Goal: Task Accomplishment & Management: Complete application form

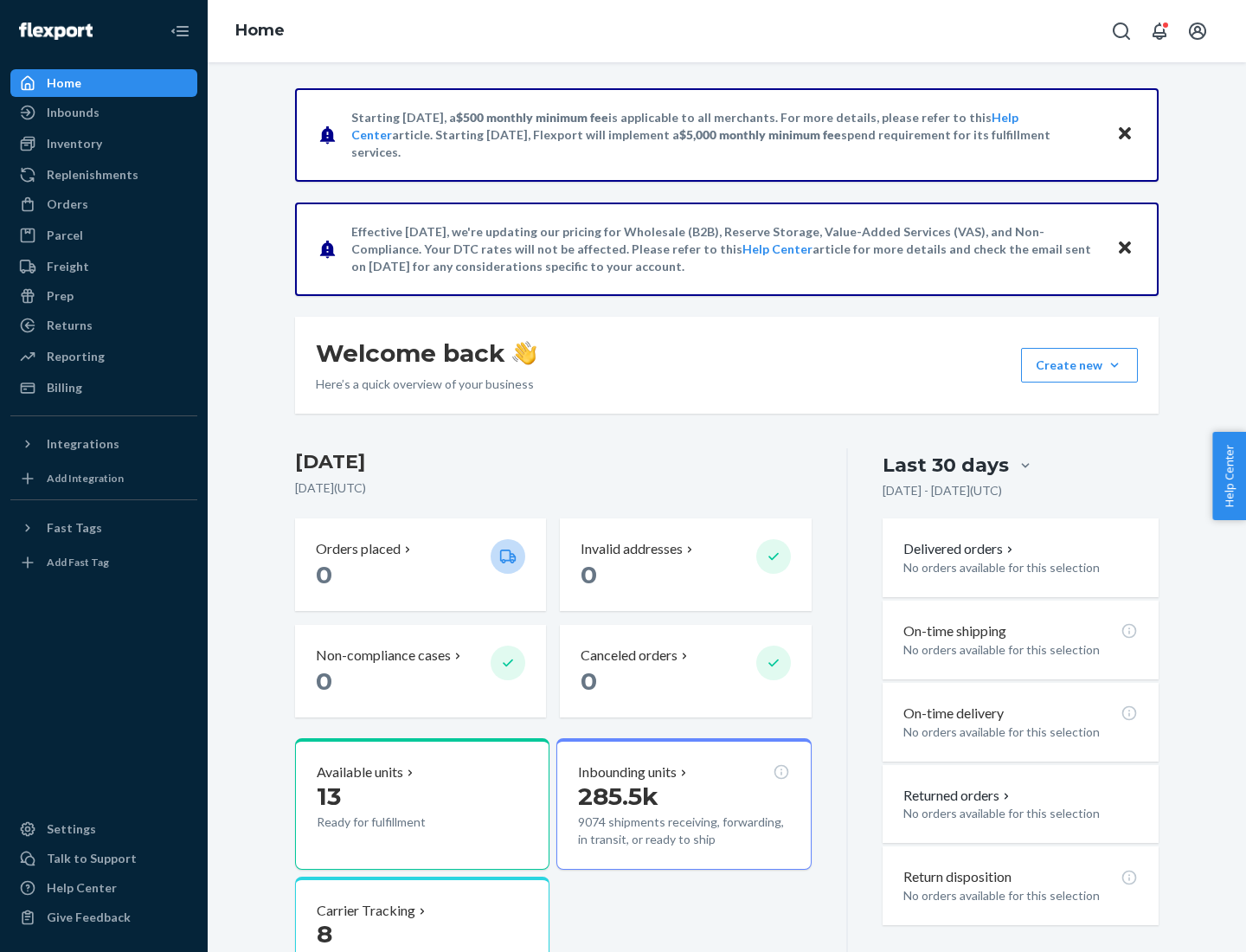
click at [1115, 366] on button "Create new Create new inbound Create new order Create new product" at bounding box center [1080, 365] width 117 height 34
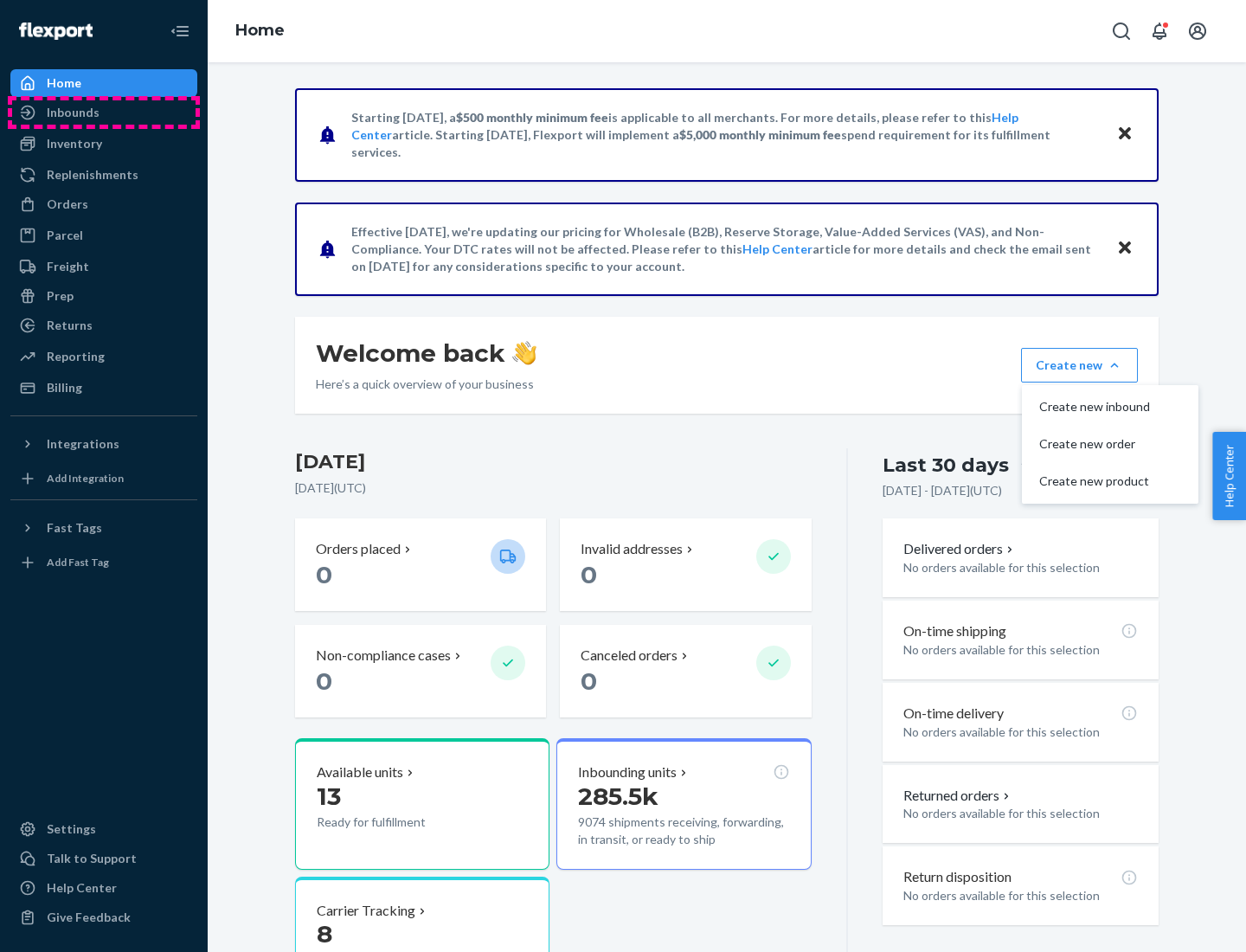
click at [104, 112] on div "Inbounds" at bounding box center [104, 112] width 184 height 24
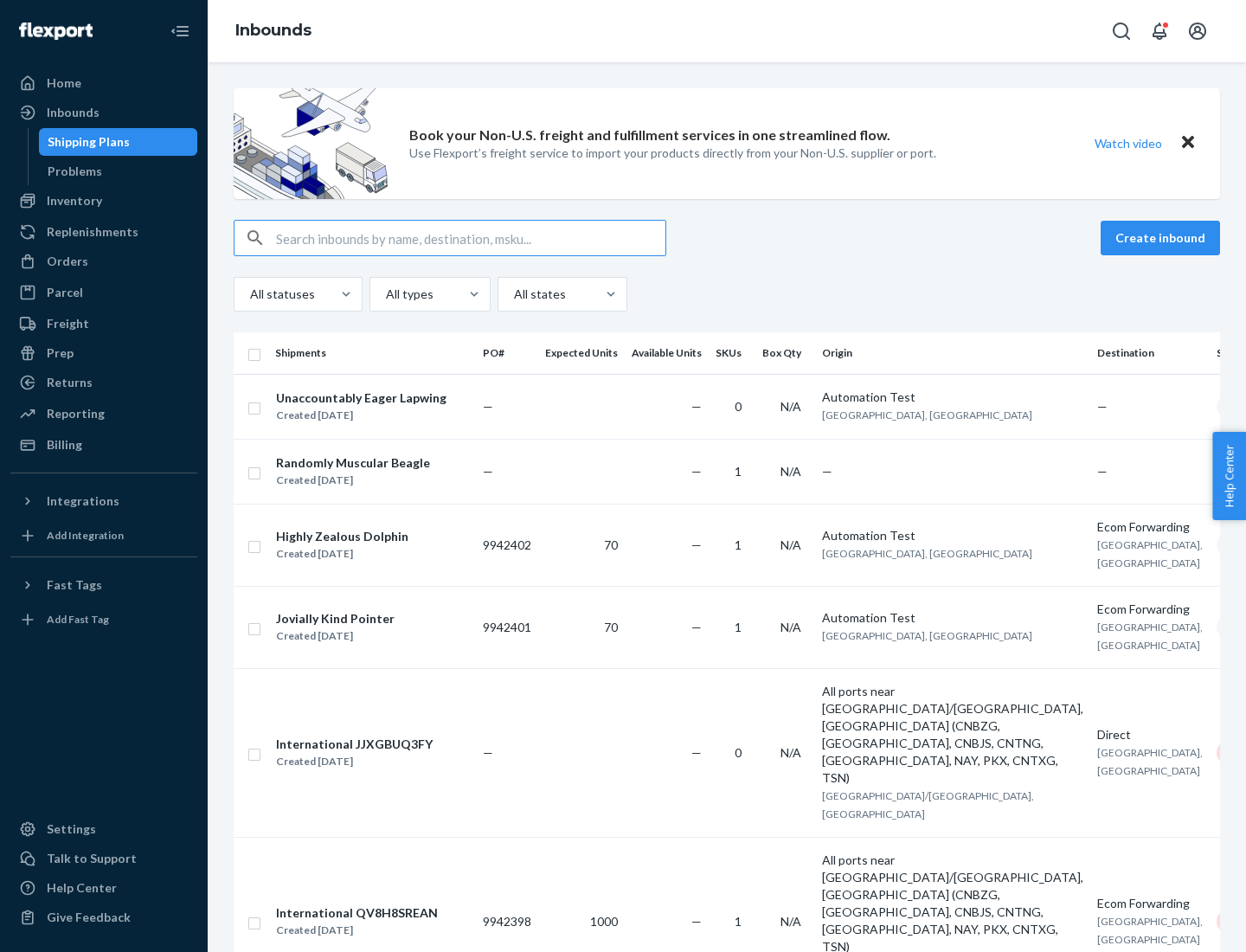
click at [1163, 238] on button "Create inbound" at bounding box center [1160, 238] width 119 height 34
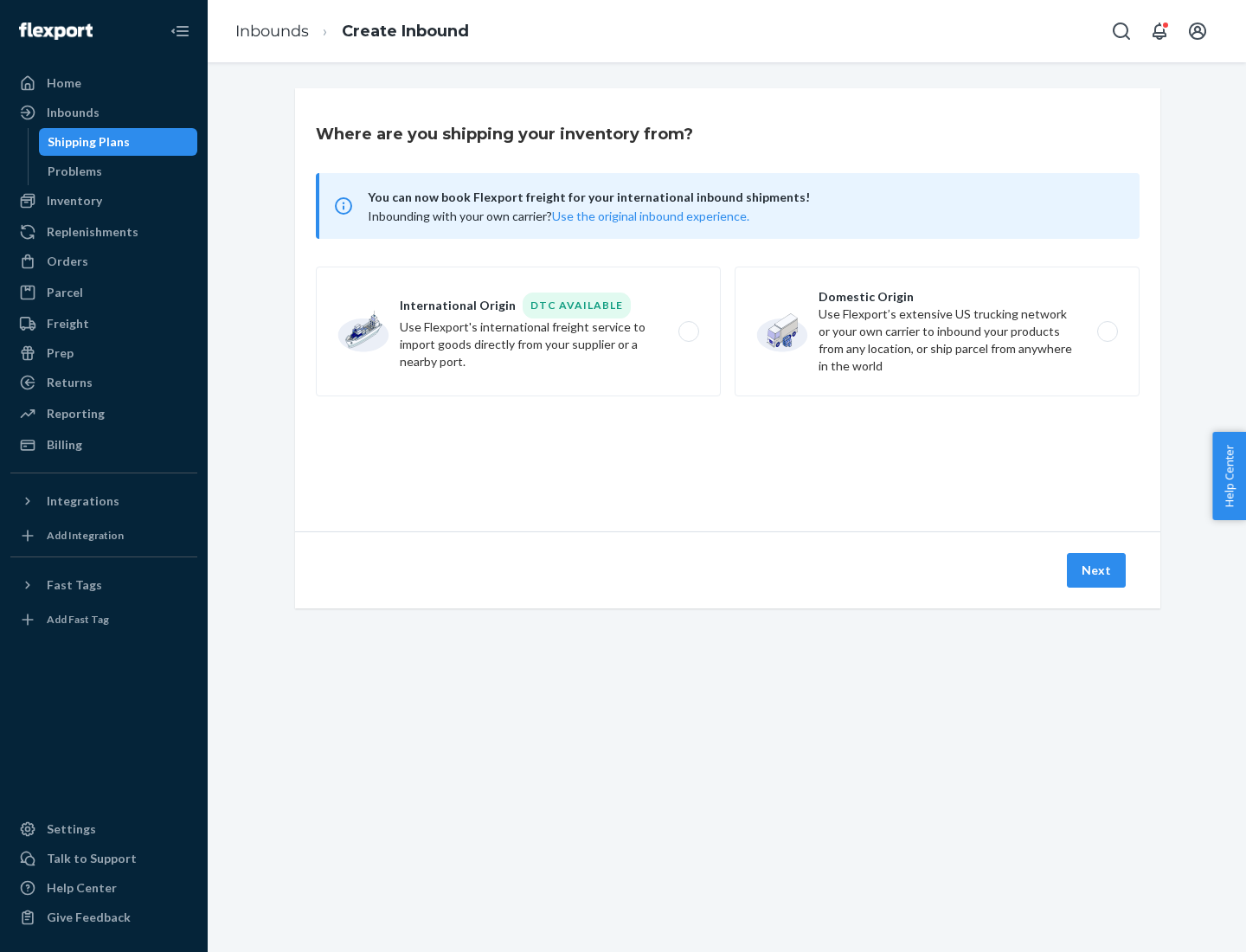
click at [937, 331] on label "Domestic Origin Use Flexport’s extensive US trucking network or your own carrie…" at bounding box center [937, 331] width 405 height 130
click at [1107, 331] on input "Domestic Origin Use Flexport’s extensive US trucking network or your own carrie…" at bounding box center [1113, 332] width 12 height 12
radio input "true"
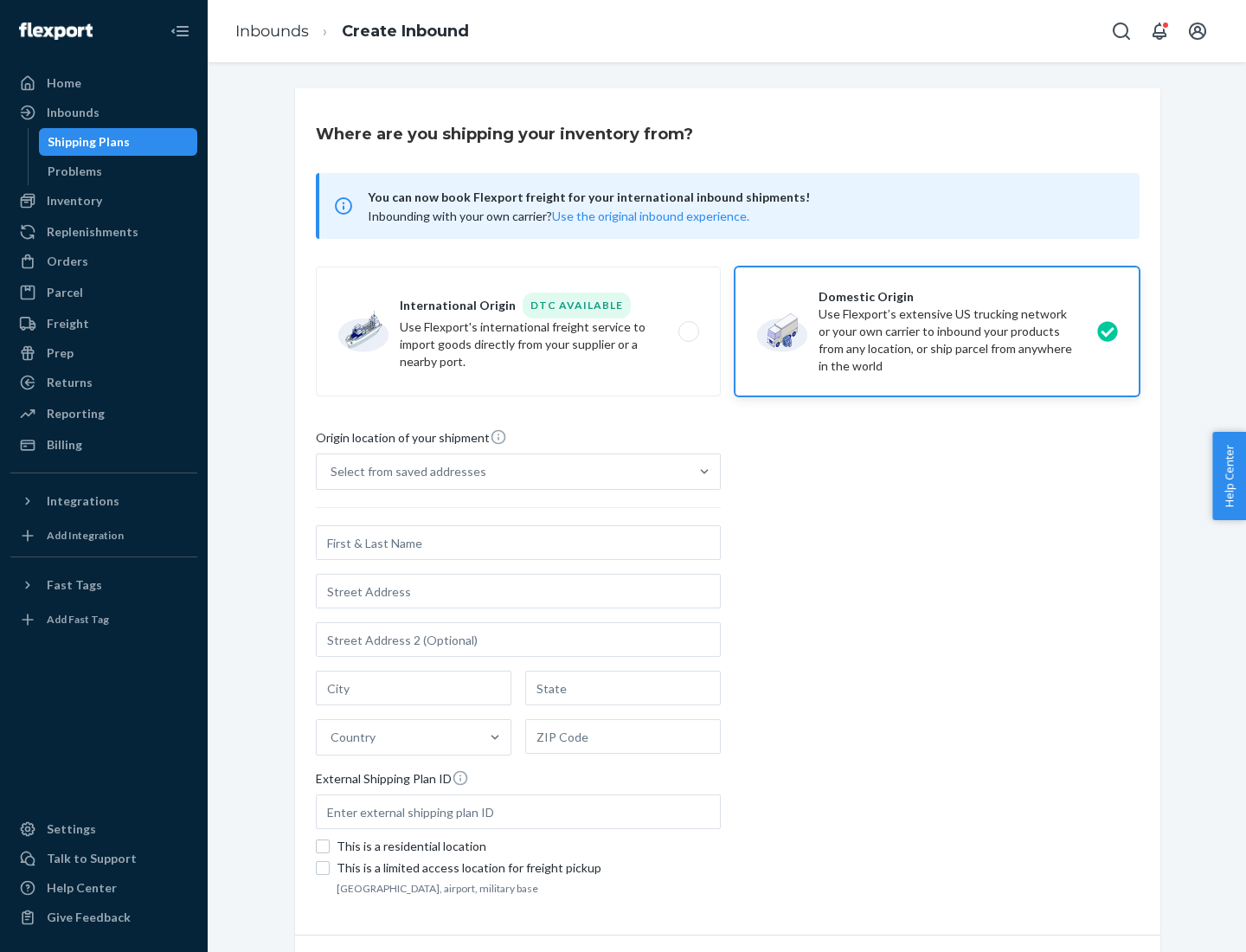
click at [405, 472] on div "Select from saved addresses" at bounding box center [408, 472] width 155 height 18
click at [332, 472] on input "Select from saved addresses" at bounding box center [331, 472] width 2 height 18
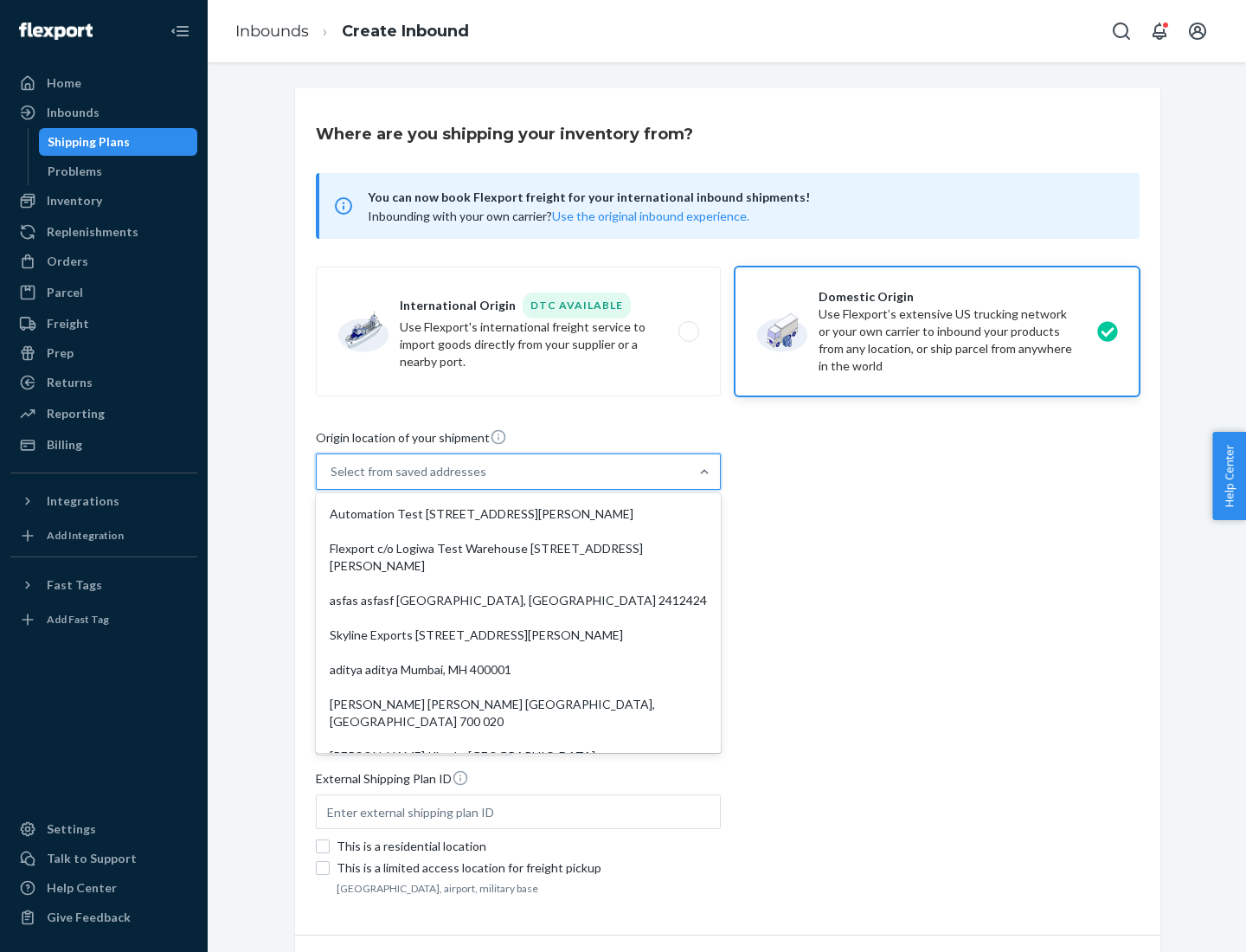
scroll to position [7, 0]
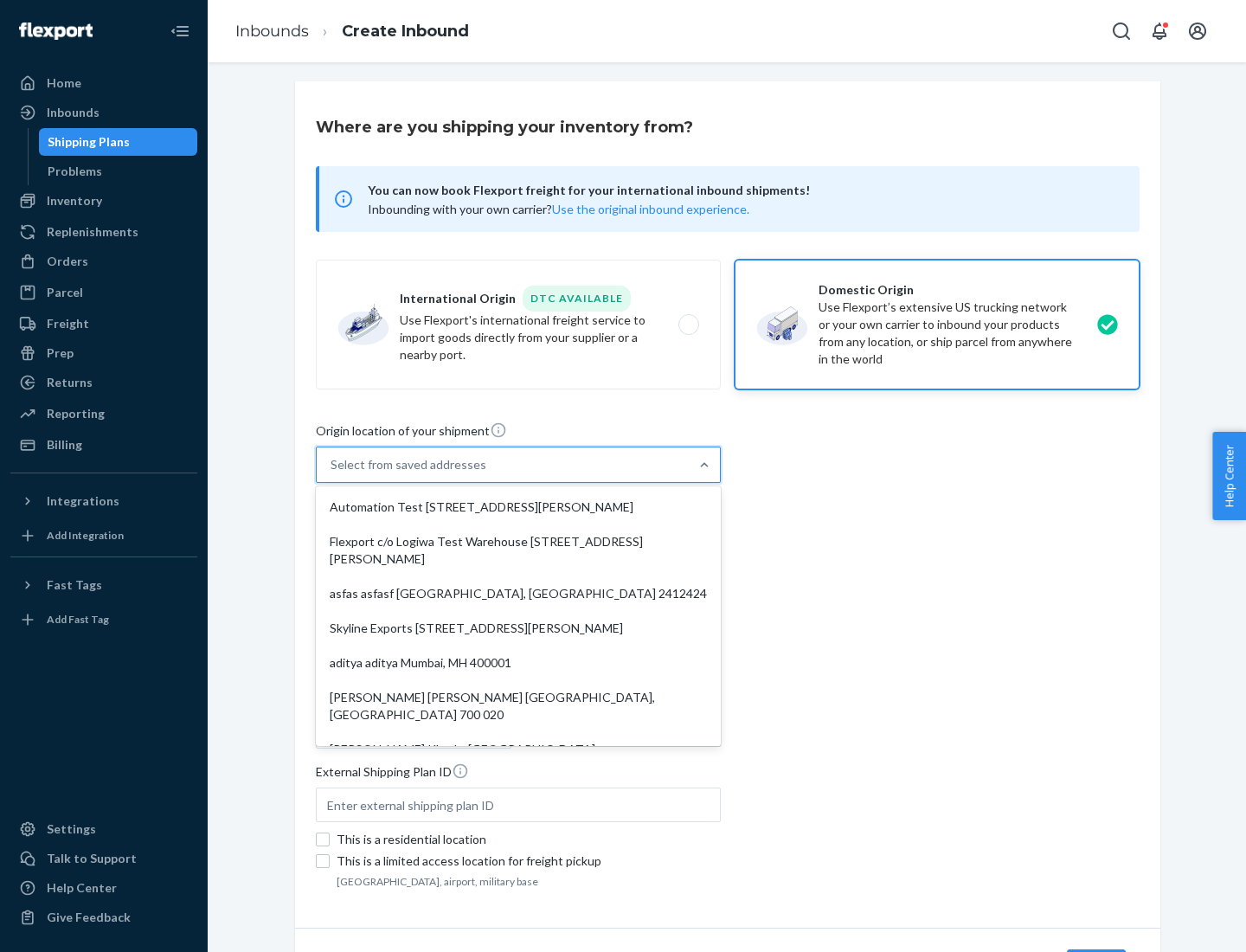
click at [518, 507] on div "Automation Test [STREET_ADDRESS][PERSON_NAME]" at bounding box center [518, 506] width 398 height 34
click at [332, 473] on input "option Automation Test [STREET_ADDRESS][PERSON_NAME]. 9 results available. Use …" at bounding box center [331, 465] width 2 height 18
type input "Automation Test"
type input "9th Floor"
type input "[GEOGRAPHIC_DATA]"
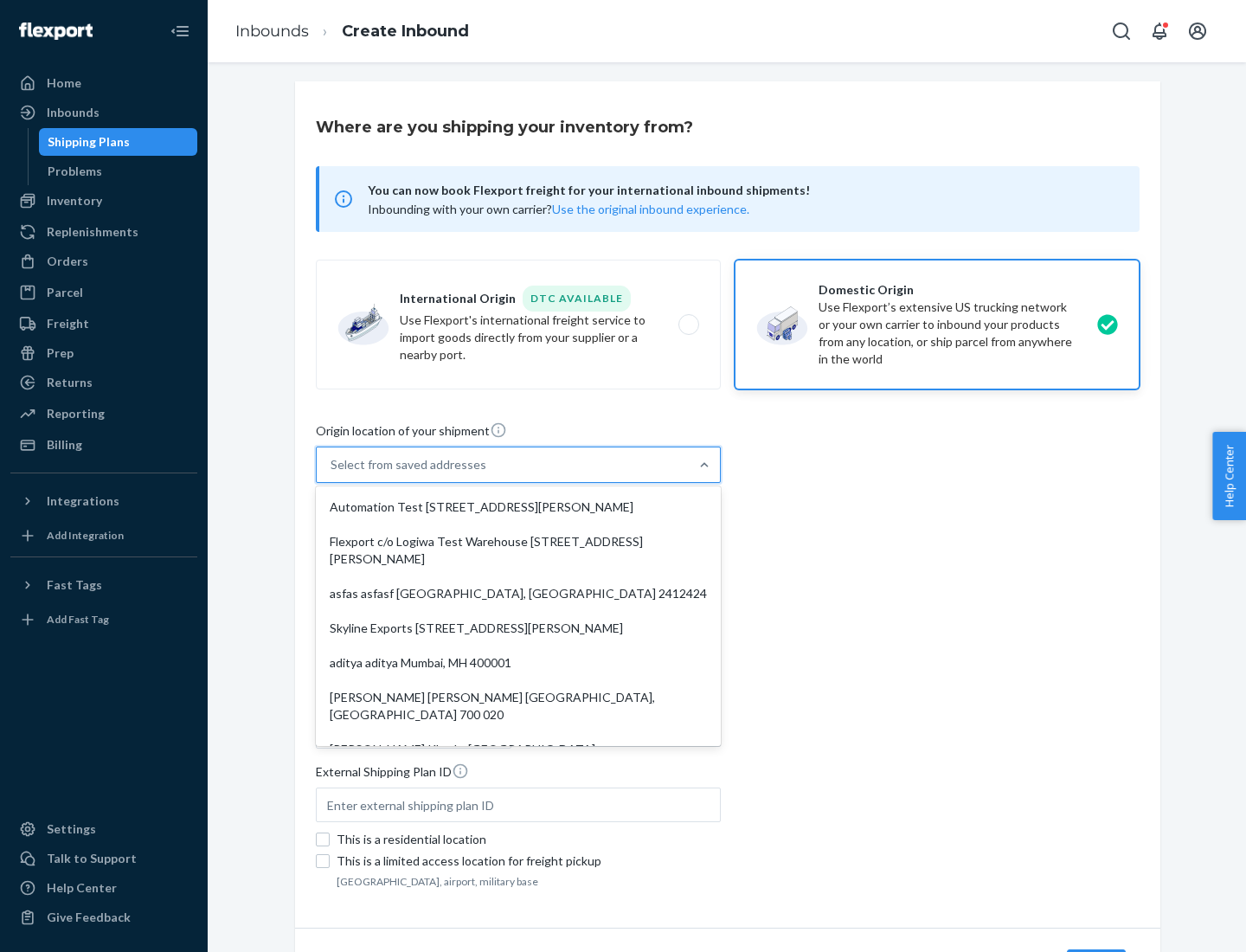
type input "CA"
type input "94104"
type input "[STREET_ADDRESS][PERSON_NAME]"
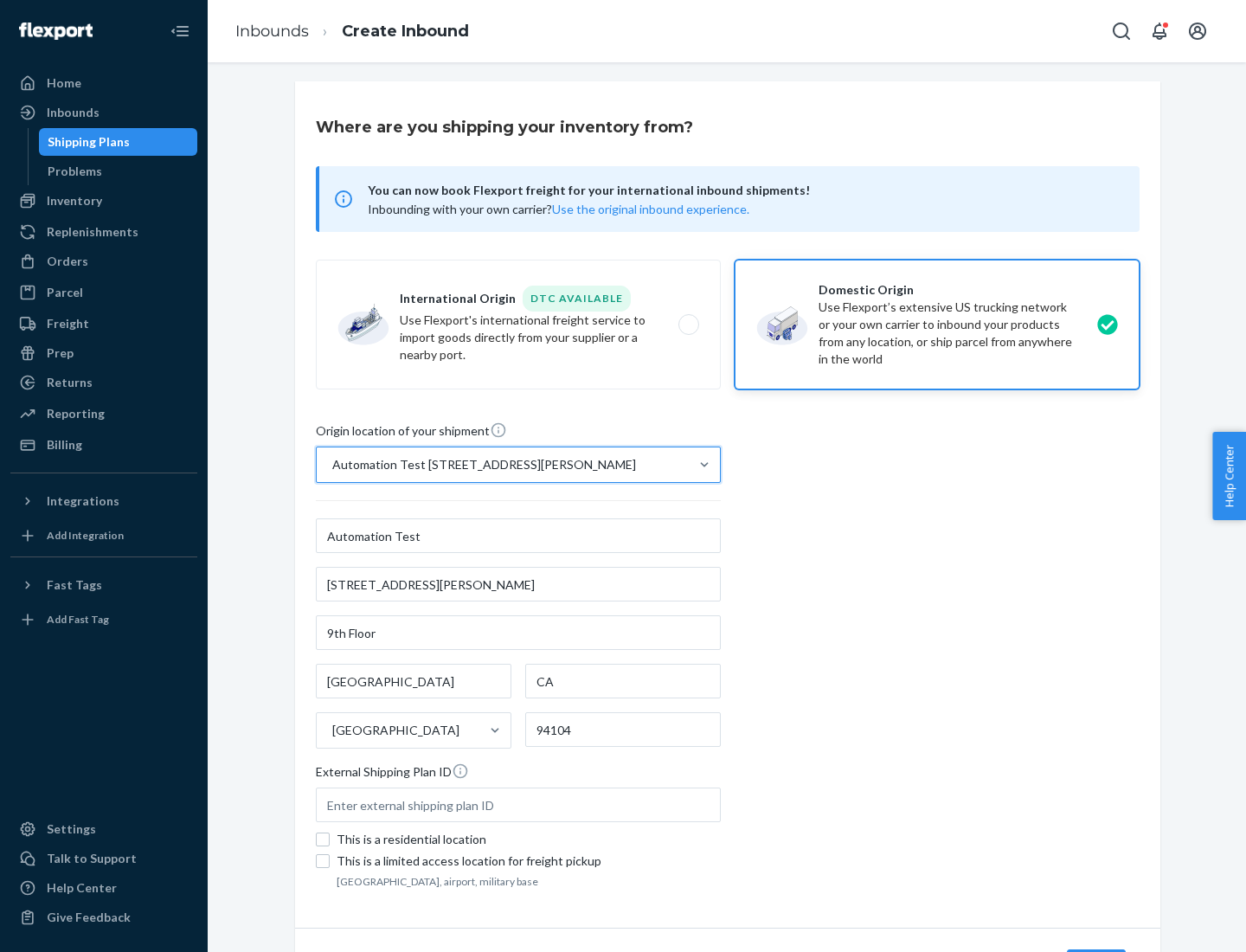
scroll to position [102, 0]
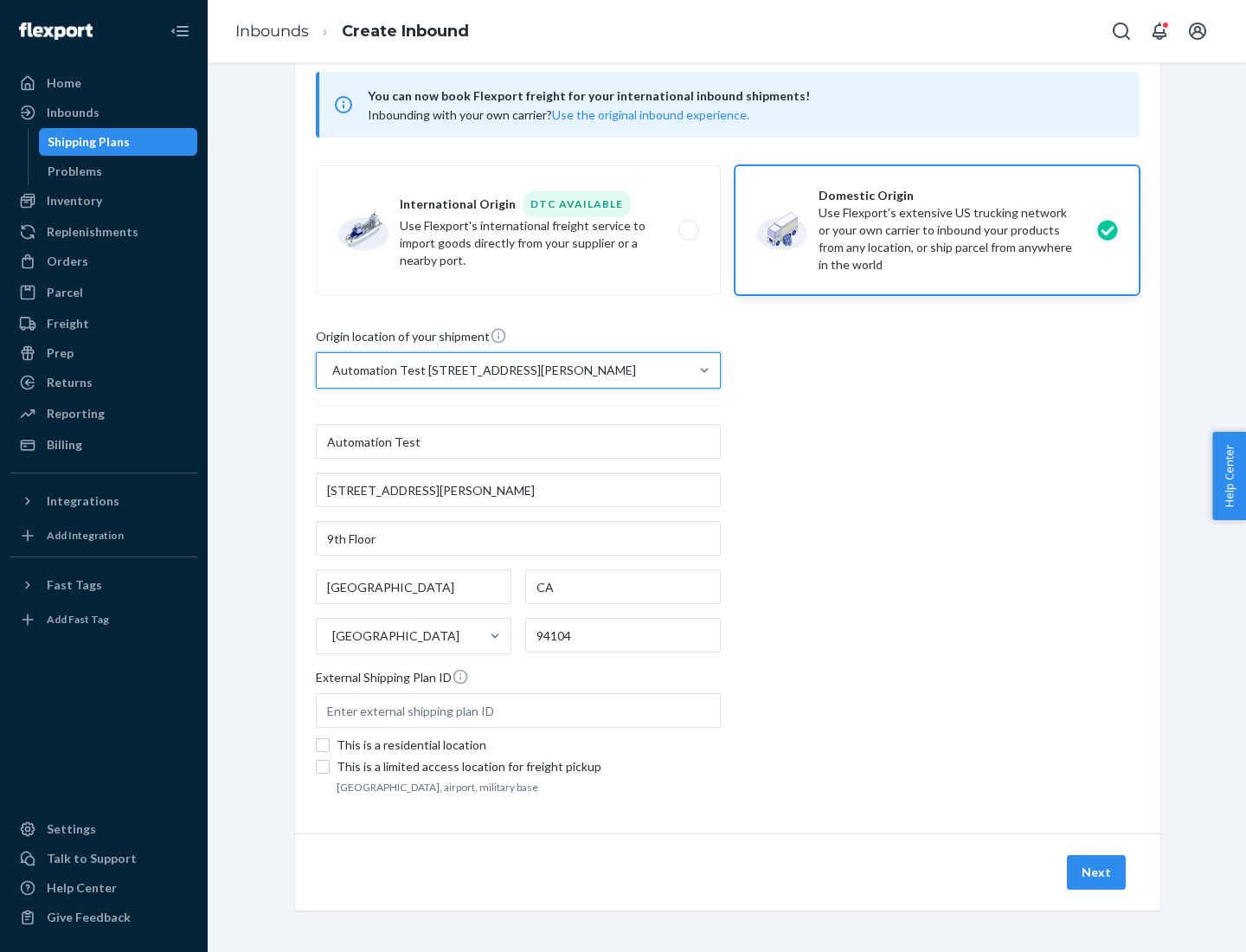
click at [1097, 873] on button "Next" at bounding box center [1096, 872] width 59 height 34
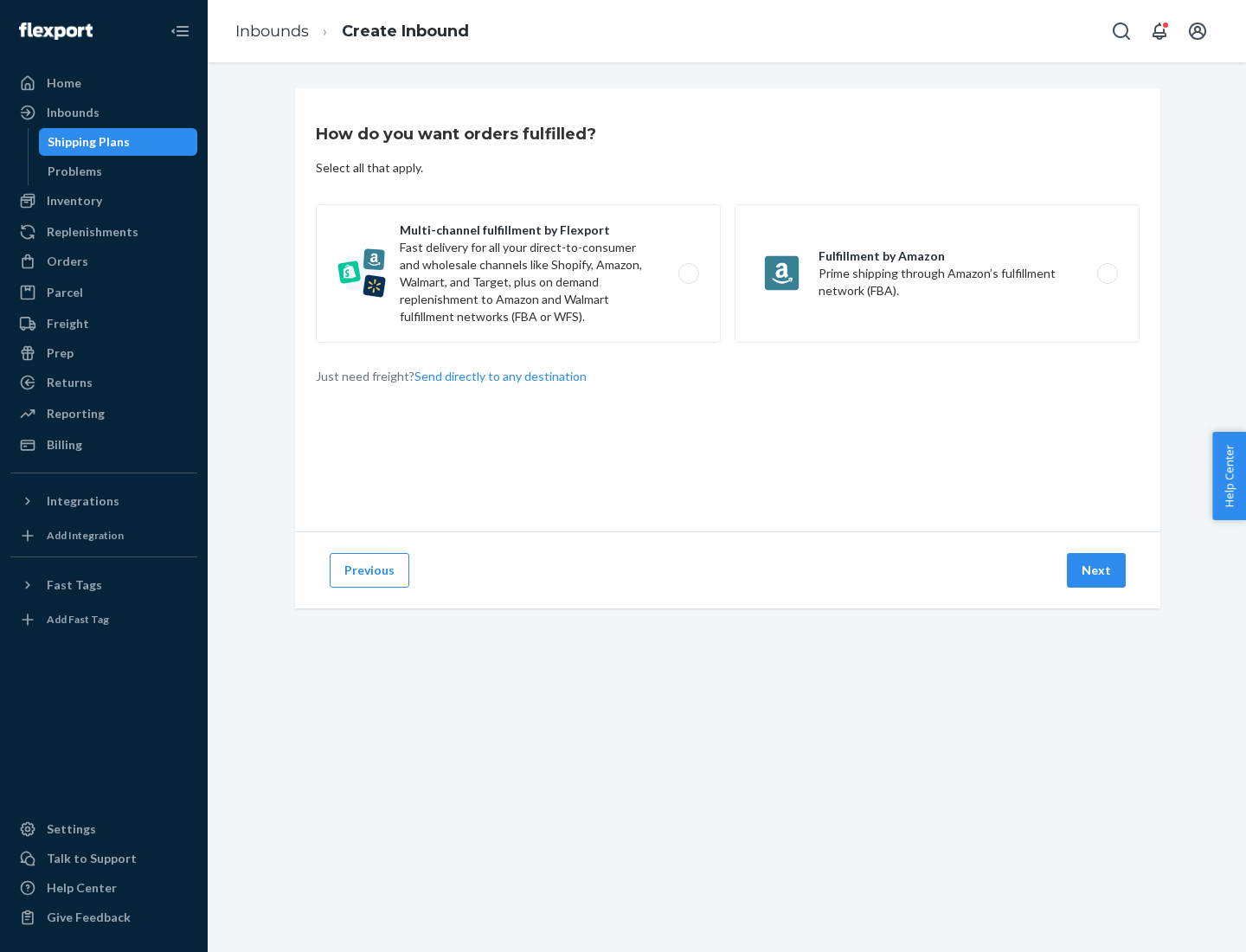
click at [518, 274] on label "Multi-channel fulfillment by Flexport Fast delivery for all your direct-to-cons…" at bounding box center [518, 274] width 405 height 139
click at [688, 274] on input "Multi-channel fulfillment by Flexport Fast delivery for all your direct-to-cons…" at bounding box center [694, 275] width 12 height 12
radio input "true"
click at [1097, 571] on button "Next" at bounding box center [1096, 570] width 59 height 34
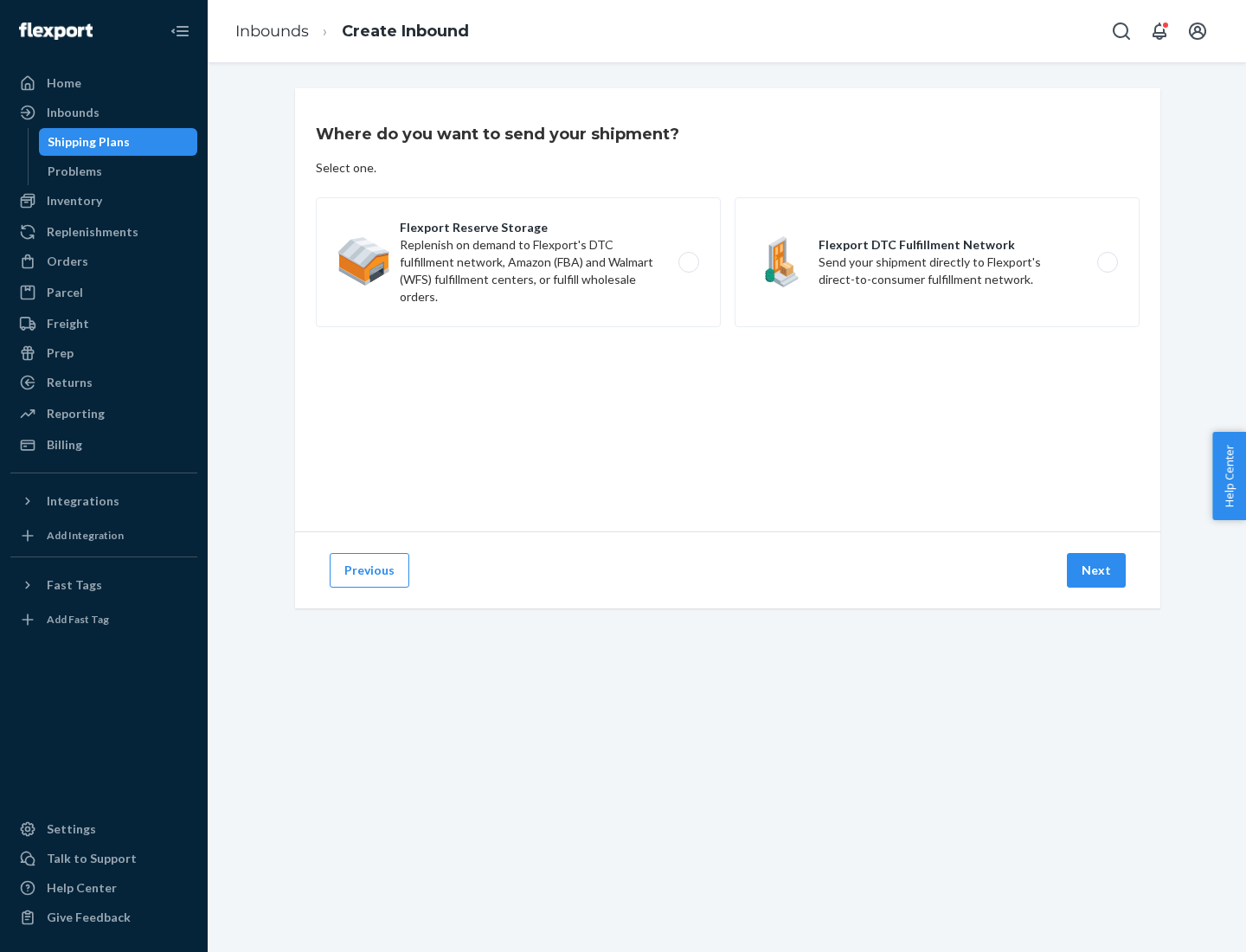
click at [937, 262] on label "Flexport DTC Fulfillment Network Send your shipment directly to Flexport's dire…" at bounding box center [937, 262] width 405 height 130
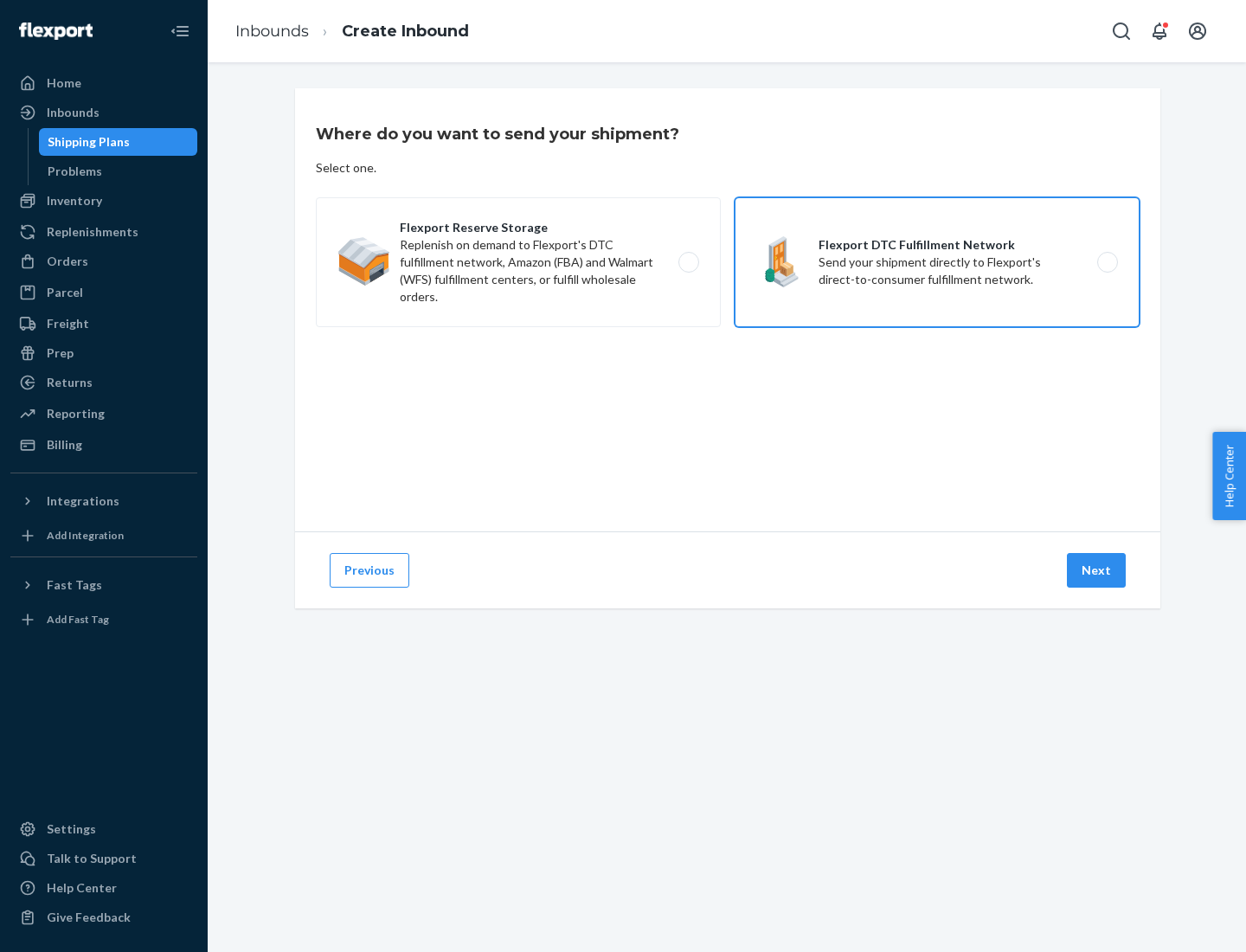
click at [1107, 262] on input "Flexport DTC Fulfillment Network Send your shipment directly to Flexport's dire…" at bounding box center [1113, 263] width 12 height 12
radio input "true"
click at [1097, 571] on button "Next" at bounding box center [1096, 570] width 59 height 34
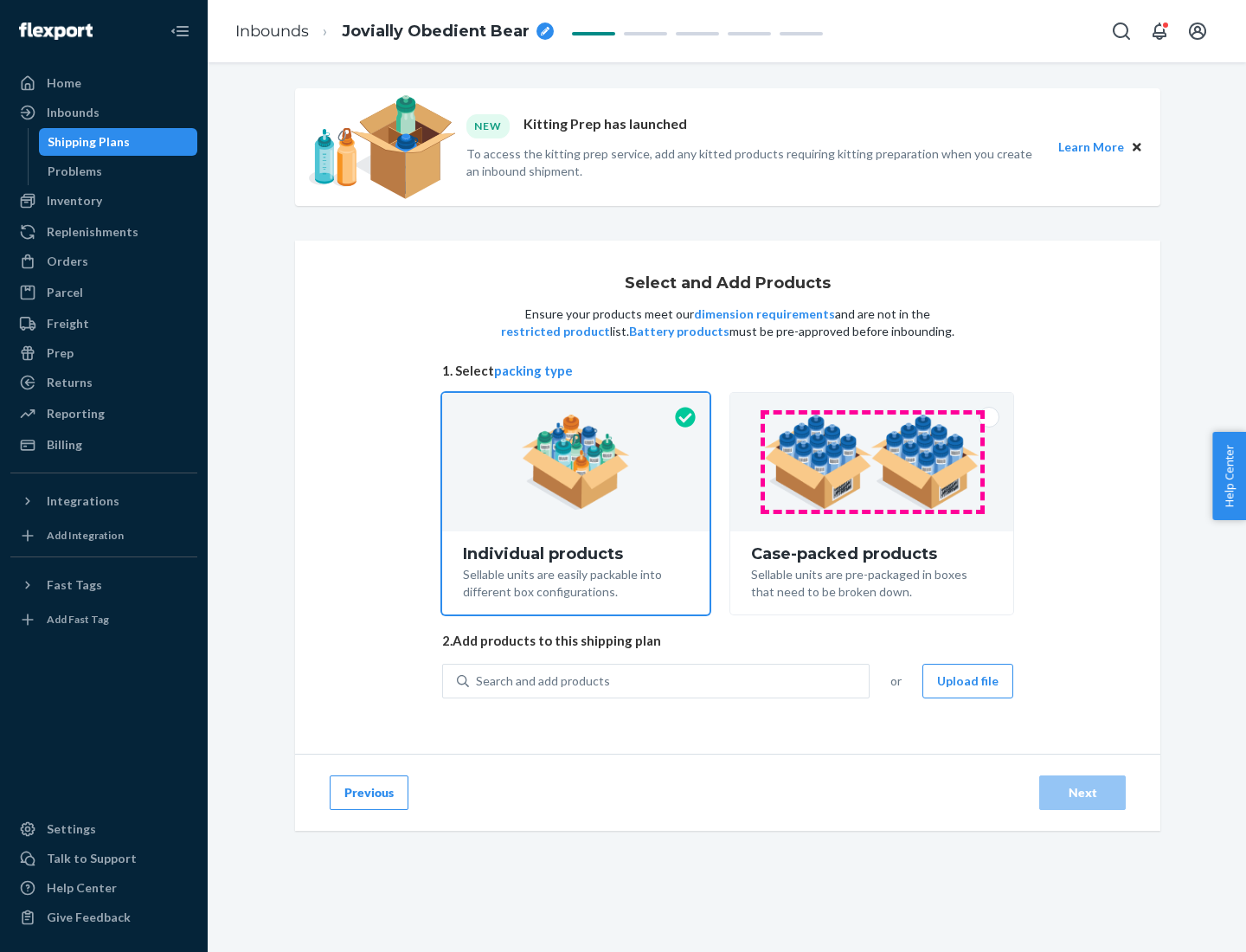
click at [873, 462] on img at bounding box center [872, 461] width 216 height 95
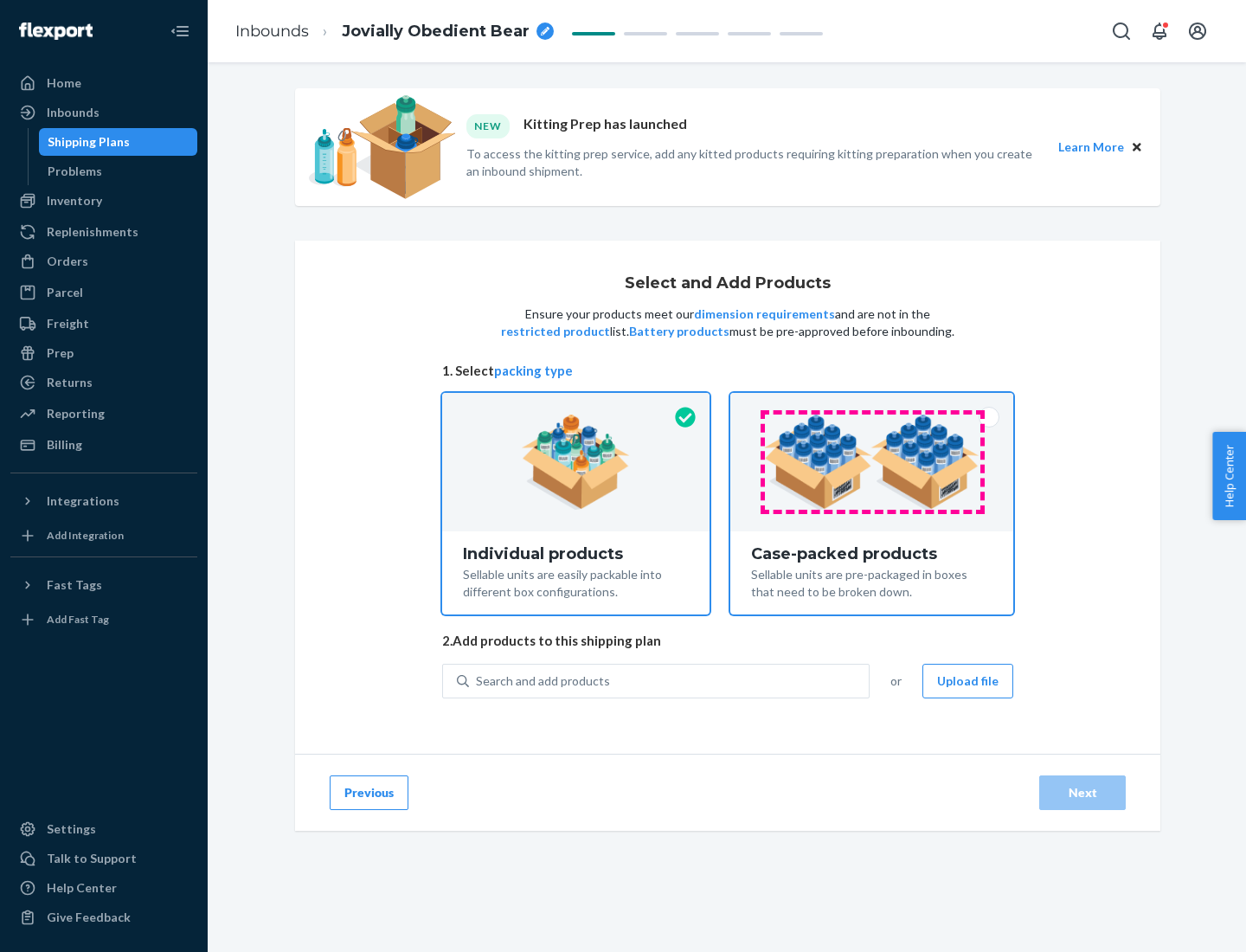
click at [873, 405] on input "Case-packed products Sellable units are pre-packaged in boxes that need to be b…" at bounding box center [872, 399] width 12 height 12
radio input "true"
radio input "false"
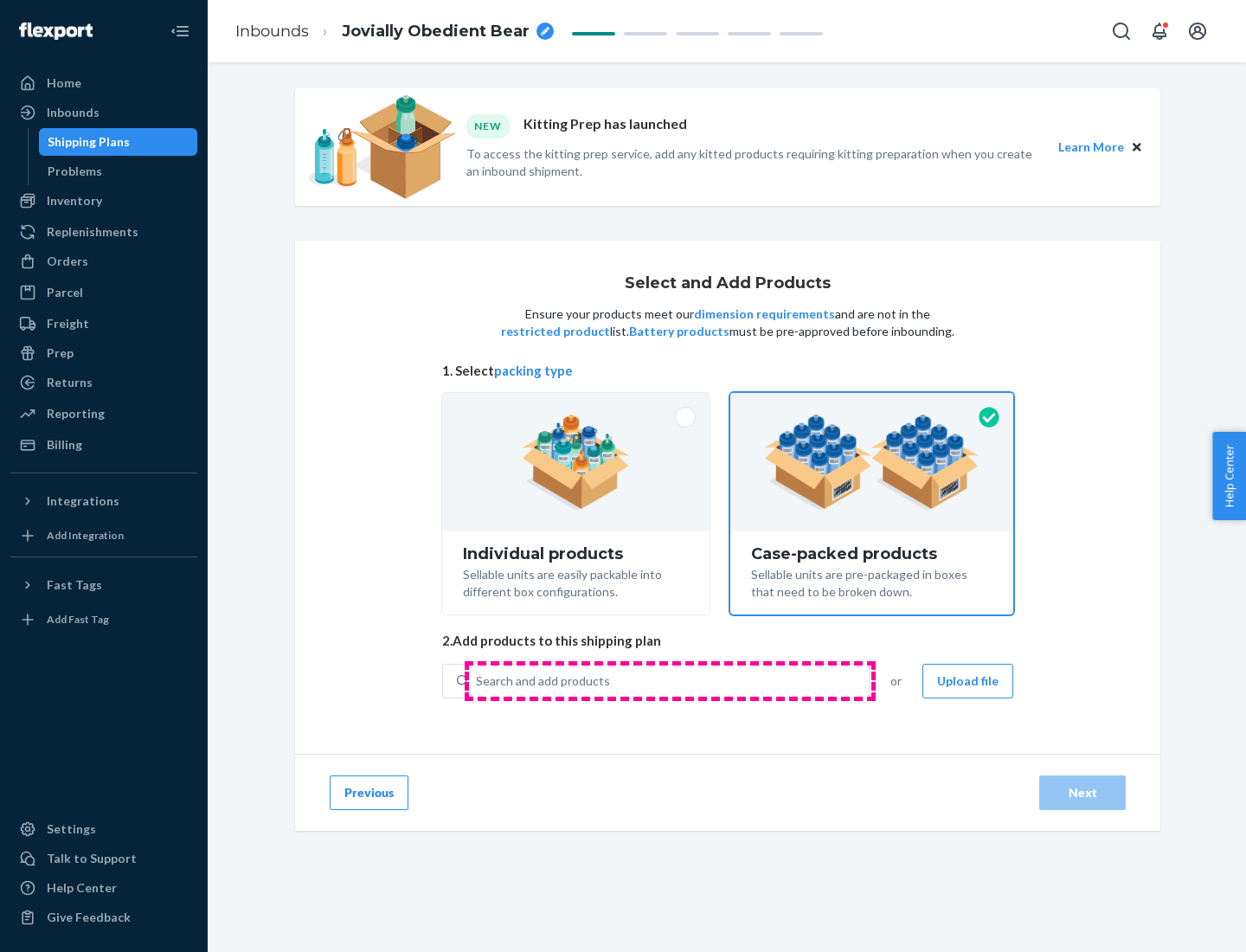
click at [669, 680] on div "Search and add products" at bounding box center [668, 681] width 400 height 31
click at [478, 680] on input "Search and add products" at bounding box center [477, 681] width 2 height 18
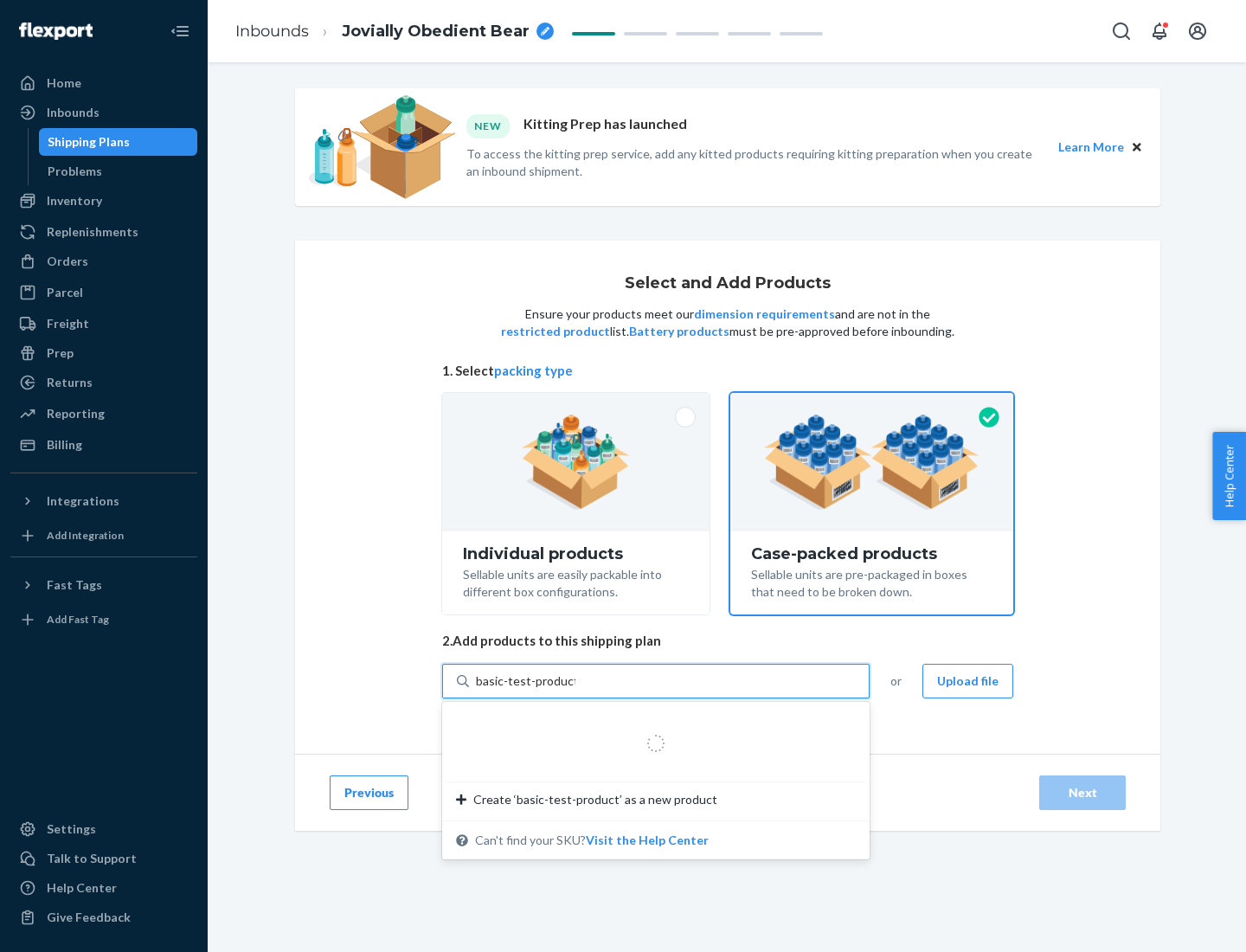
type input "basic-test-product-1"
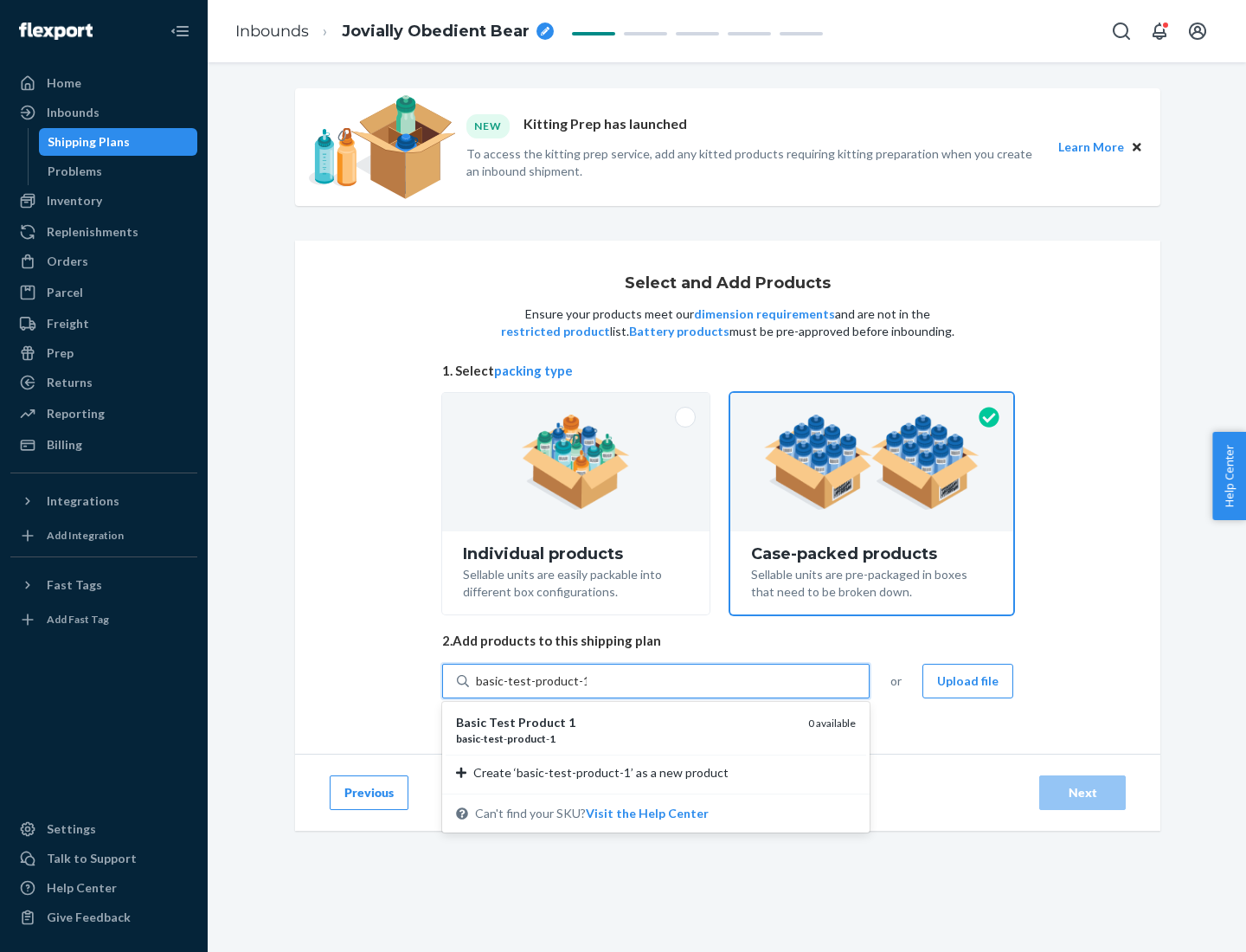
click at [625, 738] on div "basic - test - product - 1" at bounding box center [625, 738] width 338 height 15
click at [586, 690] on input "basic-test-product-1" at bounding box center [531, 681] width 110 height 18
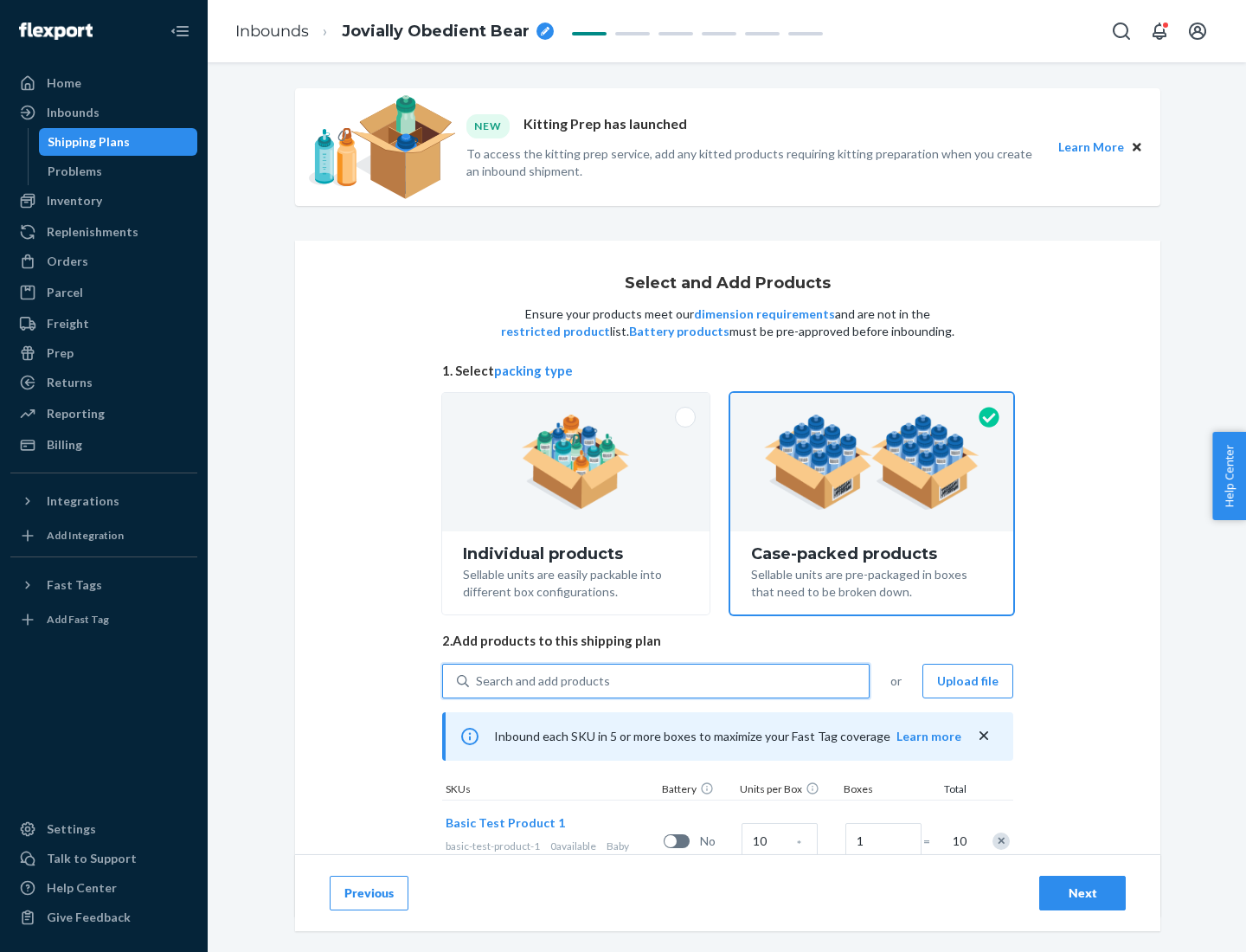
scroll to position [63, 0]
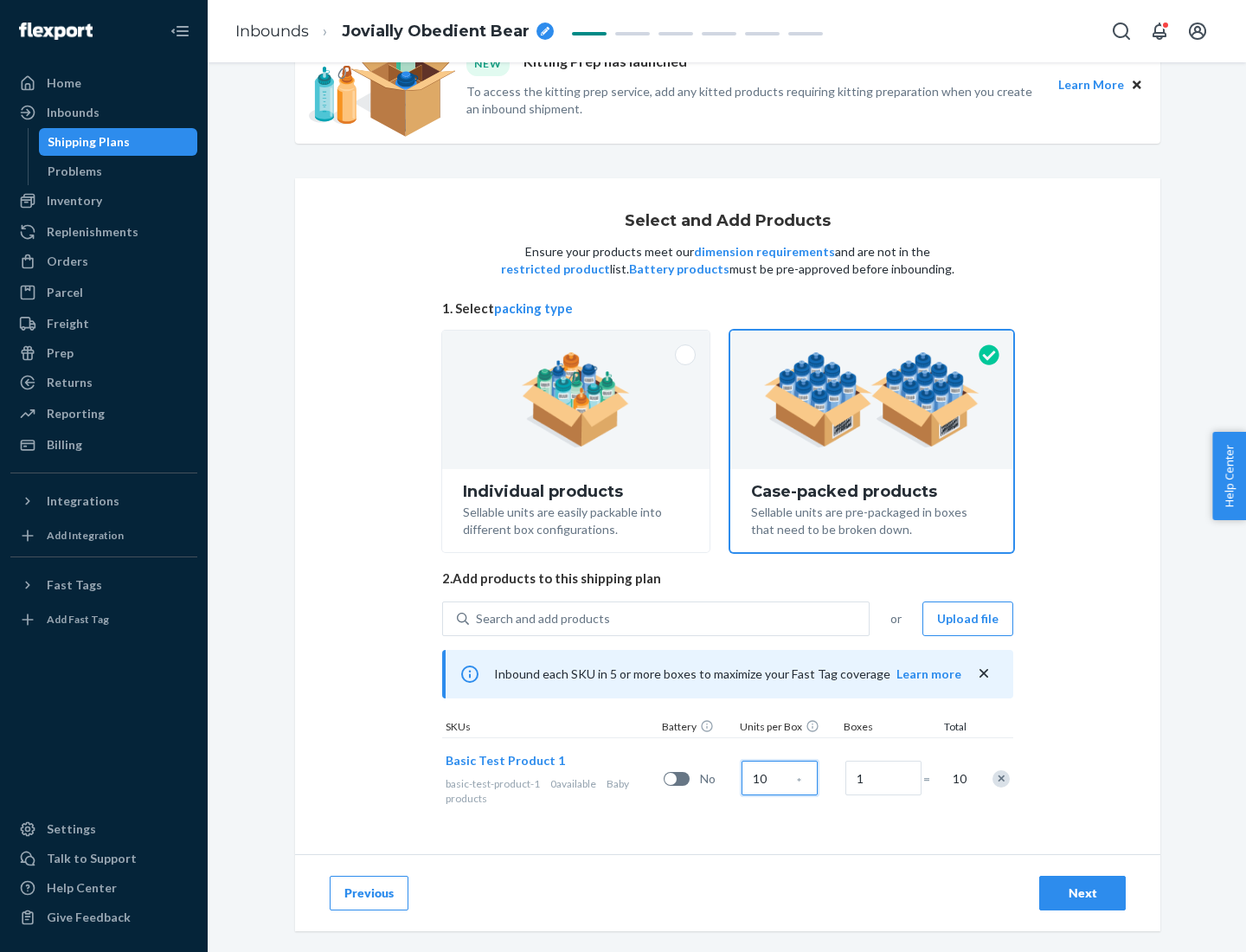
type input "10"
type input "7"
click at [1083, 893] on div "Next" at bounding box center [1083, 893] width 57 height 18
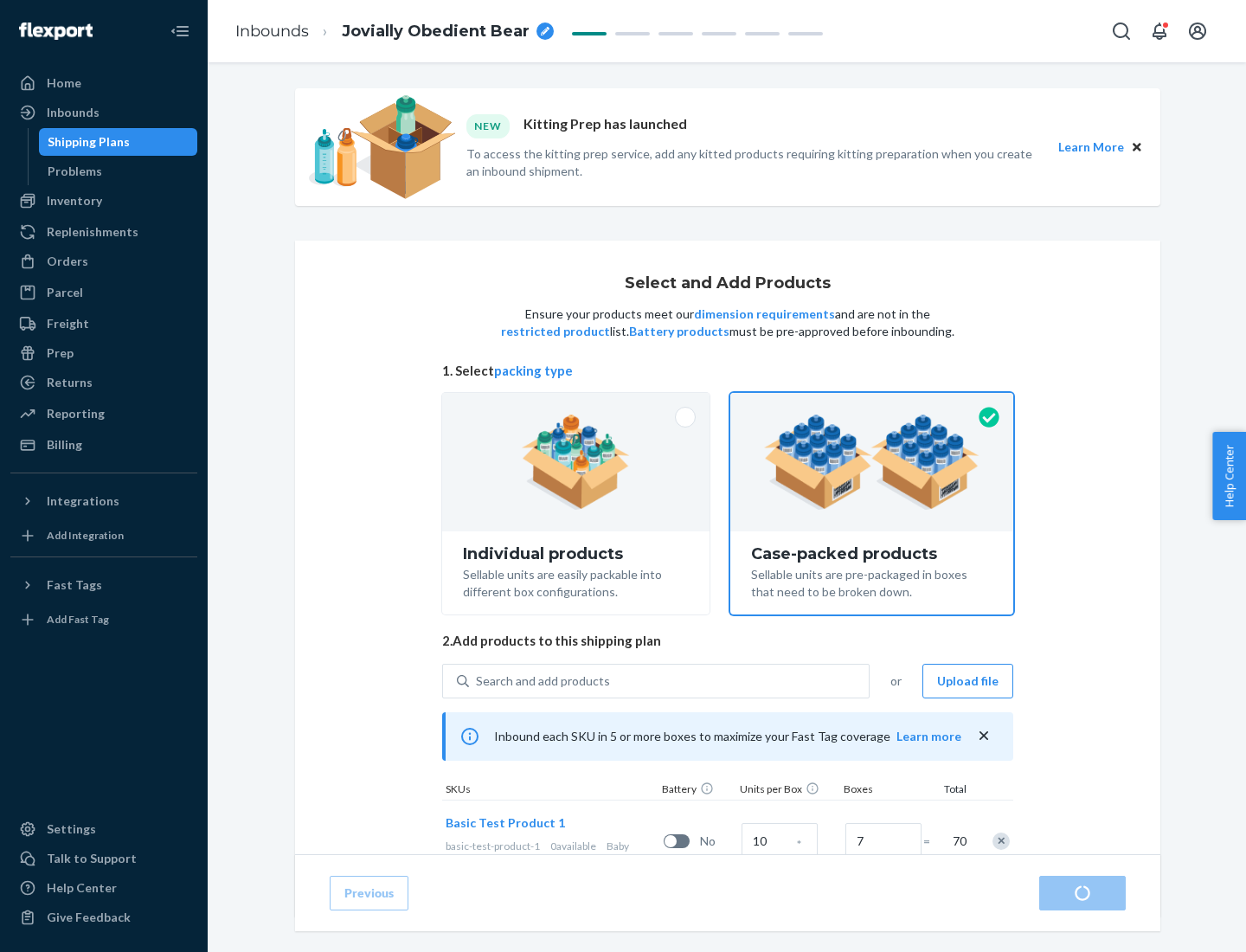
radio input "true"
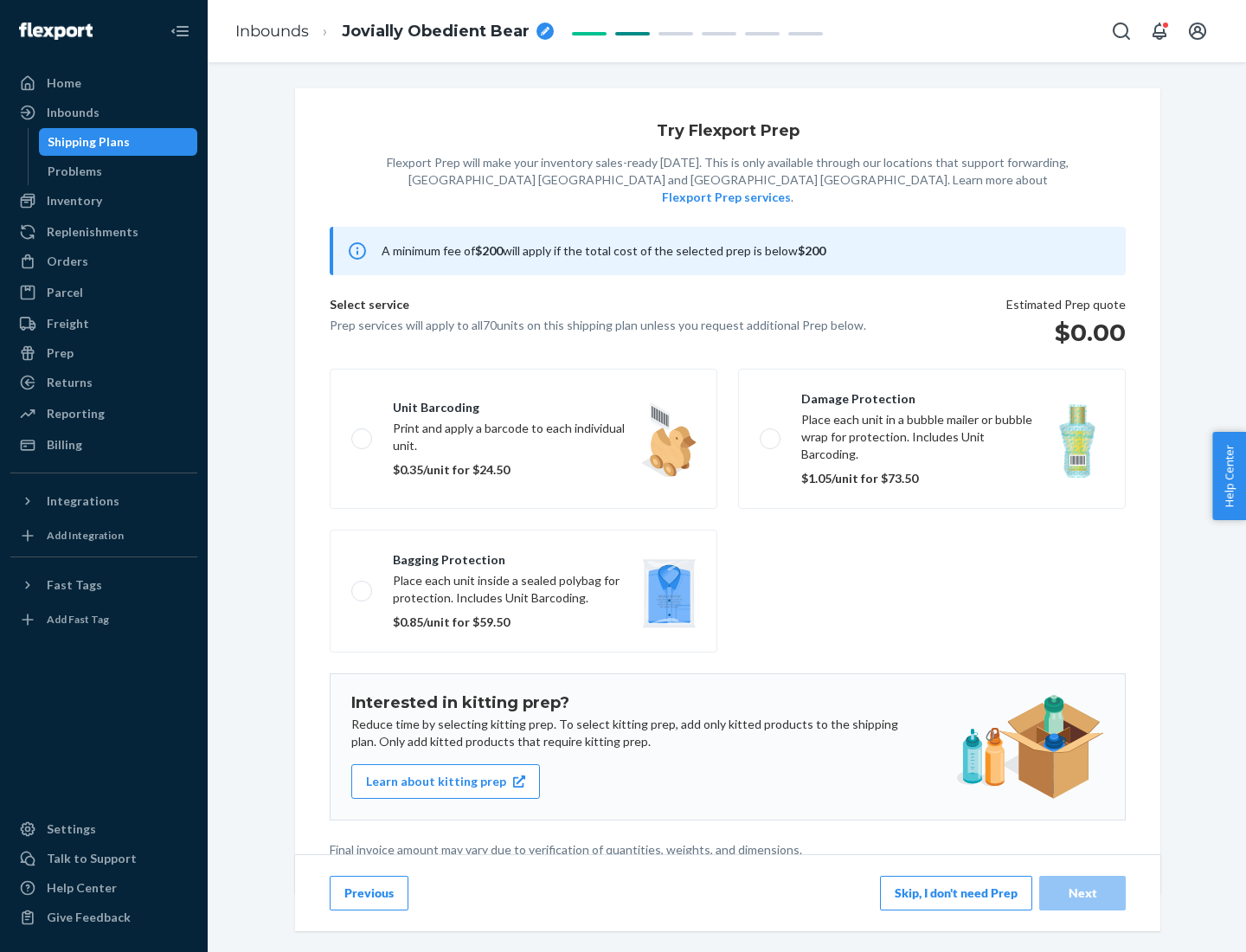
scroll to position [4, 0]
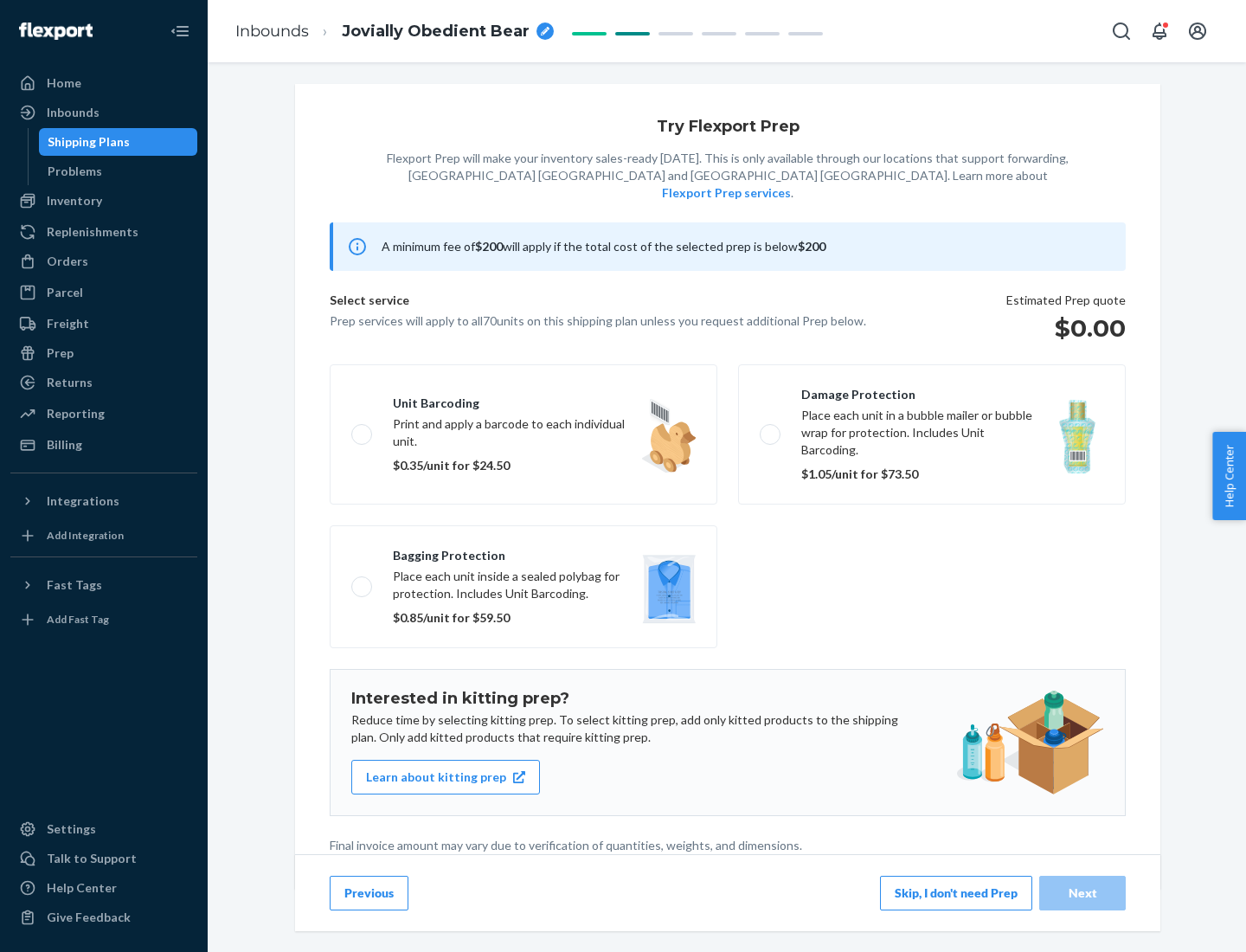
click at [524, 551] on label "Bagging protection Place each unit inside a sealed polybag for protection. Incl…" at bounding box center [523, 587] width 388 height 123
click at [363, 581] on input "Bagging protection Place each unit inside a sealed polybag for protection. Incl…" at bounding box center [358, 586] width 12 height 12
checkbox input "true"
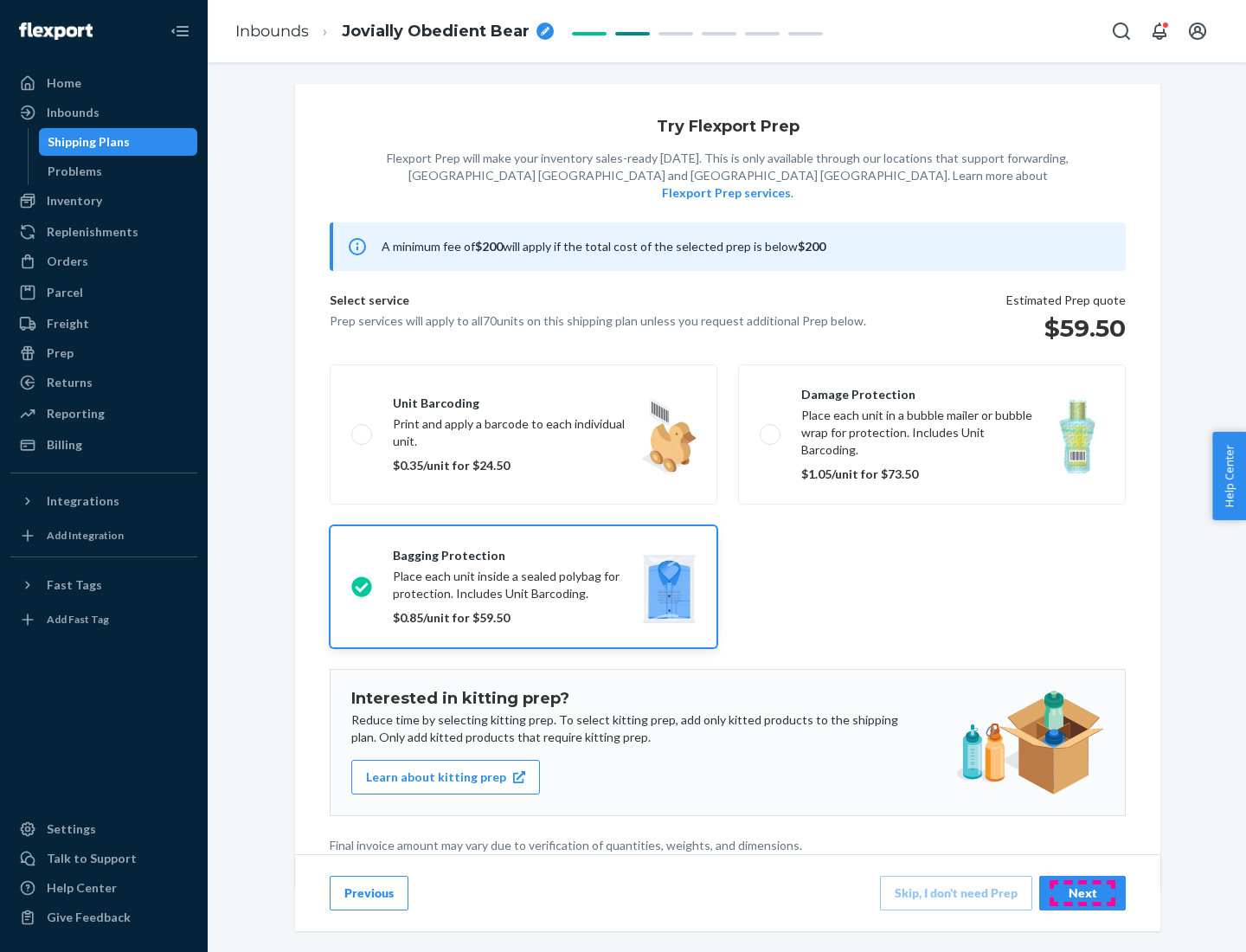
click at [1083, 892] on div "Next" at bounding box center [1083, 893] width 57 height 18
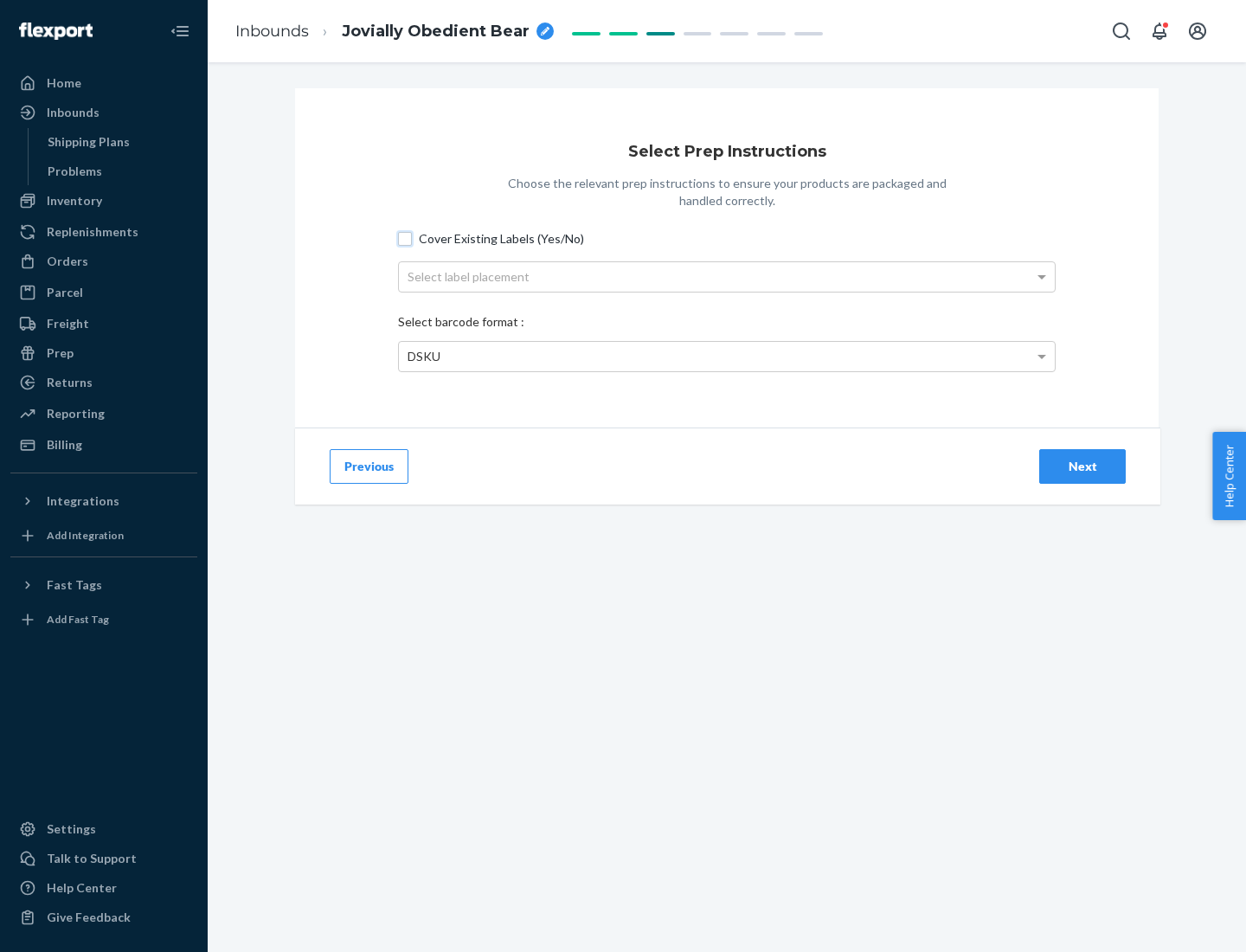
click at [405, 238] on input "Cover Existing Labels (Yes/No)" at bounding box center [405, 238] width 14 height 14
checkbox input "true"
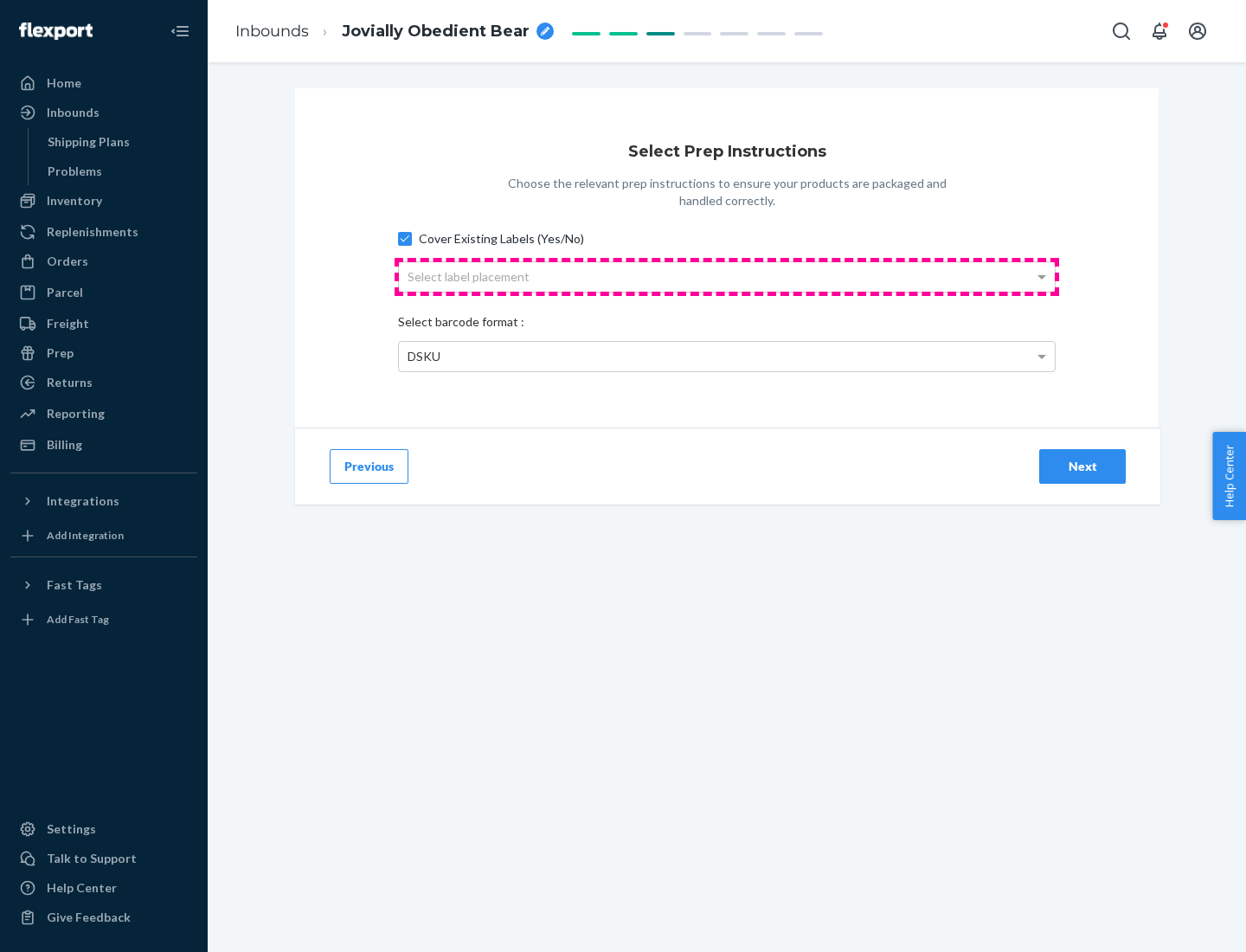
click at [727, 276] on div "Select label placement" at bounding box center [726, 277] width 656 height 29
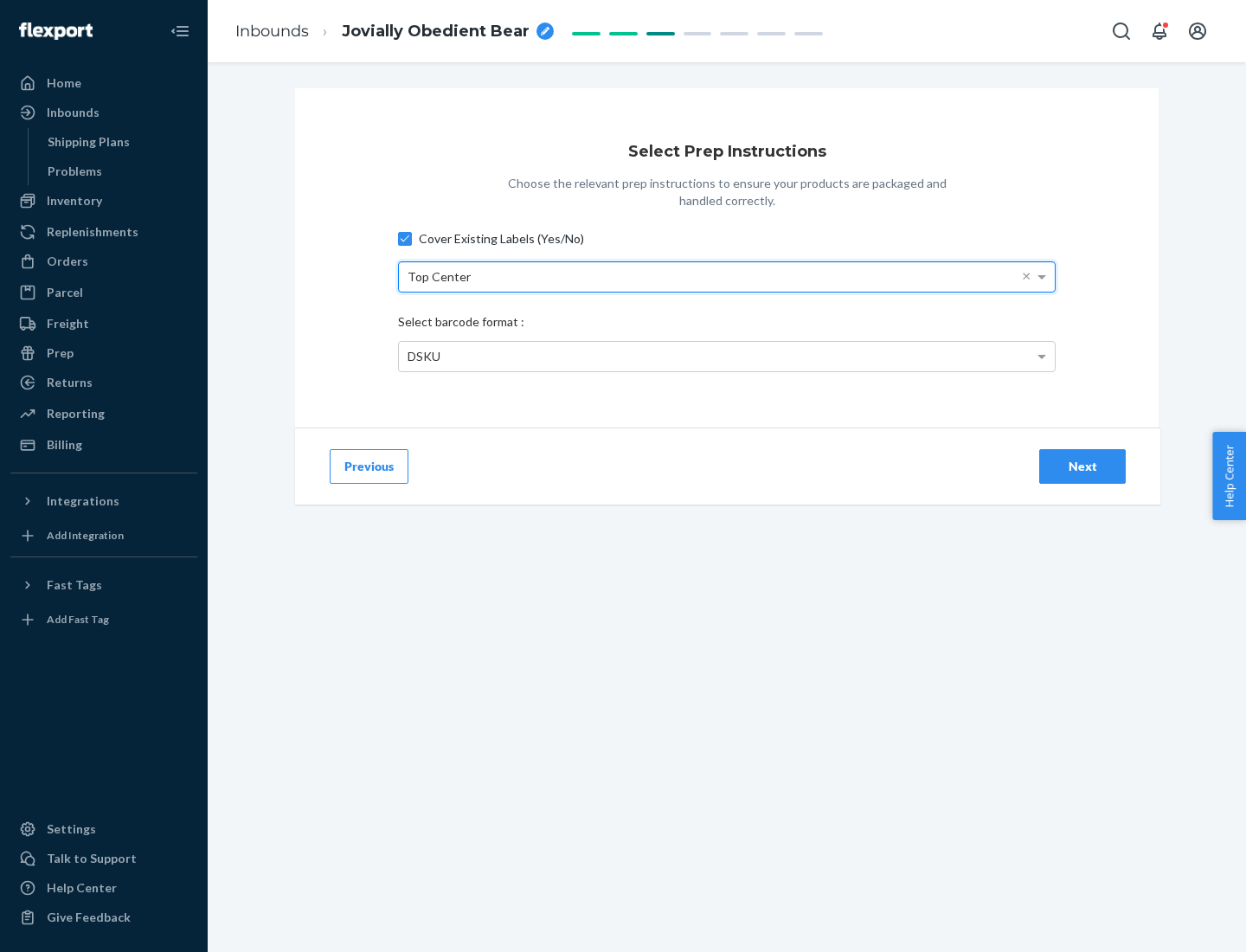
click at [727, 356] on div "DSKU" at bounding box center [726, 357] width 656 height 29
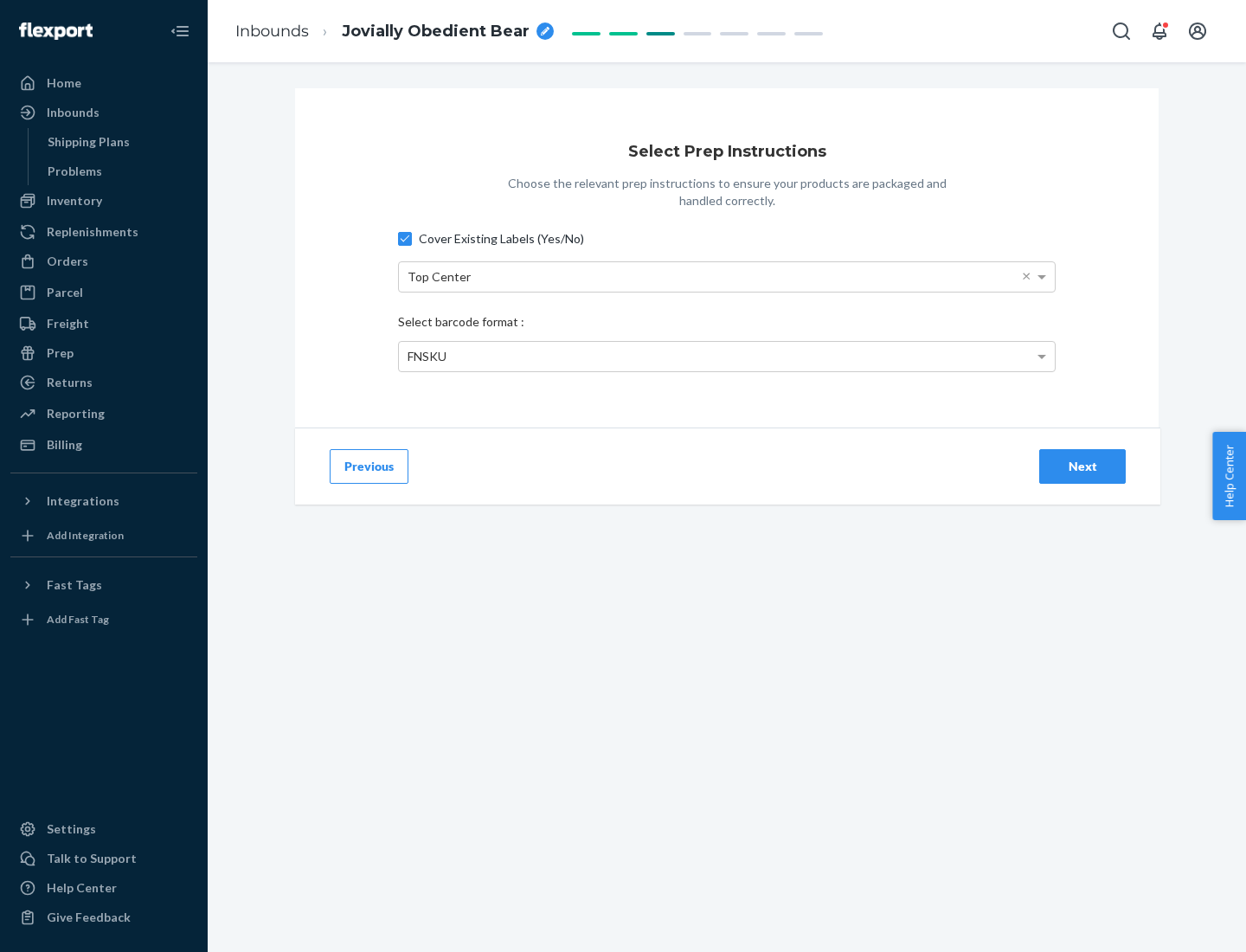
click at [1083, 465] on div "Next" at bounding box center [1083, 466] width 57 height 18
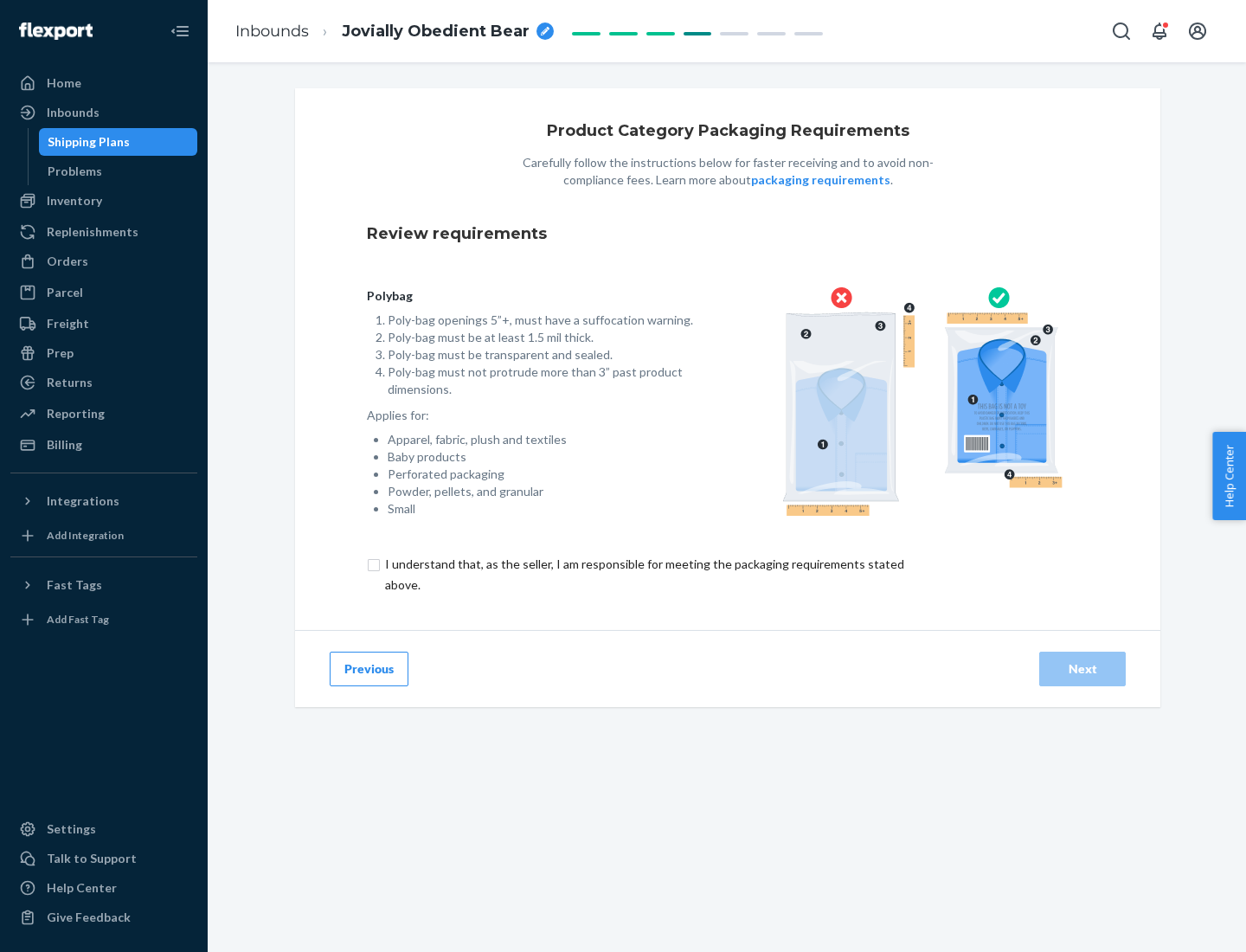
click at [643, 574] on input "checkbox" at bounding box center [654, 575] width 576 height 42
checkbox input "true"
click at [1083, 669] on div "Next" at bounding box center [1083, 670] width 57 height 18
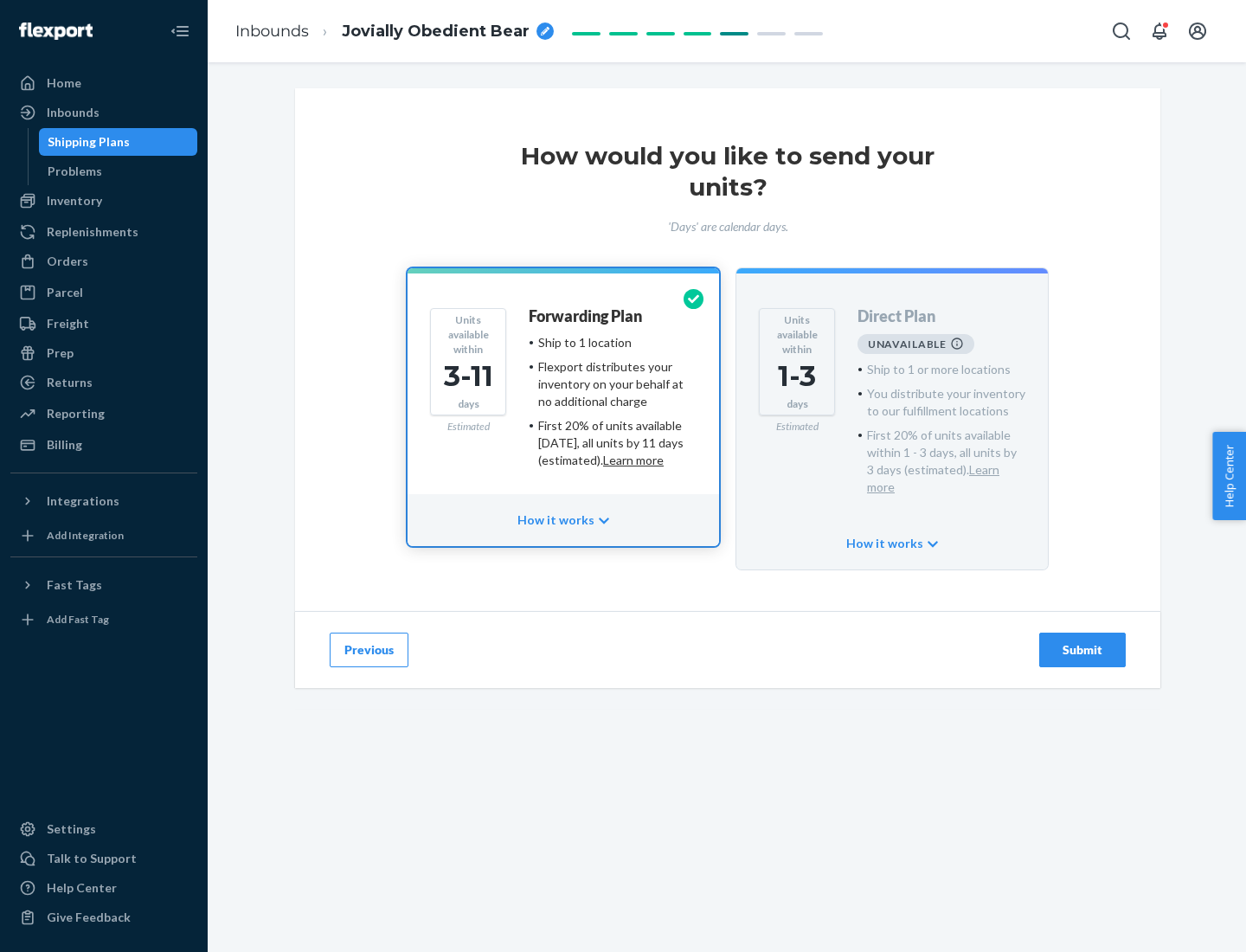
click at [586, 316] on h4 "Forwarding Plan" at bounding box center [585, 317] width 113 height 18
click at [1083, 641] on div "Submit" at bounding box center [1083, 650] width 57 height 18
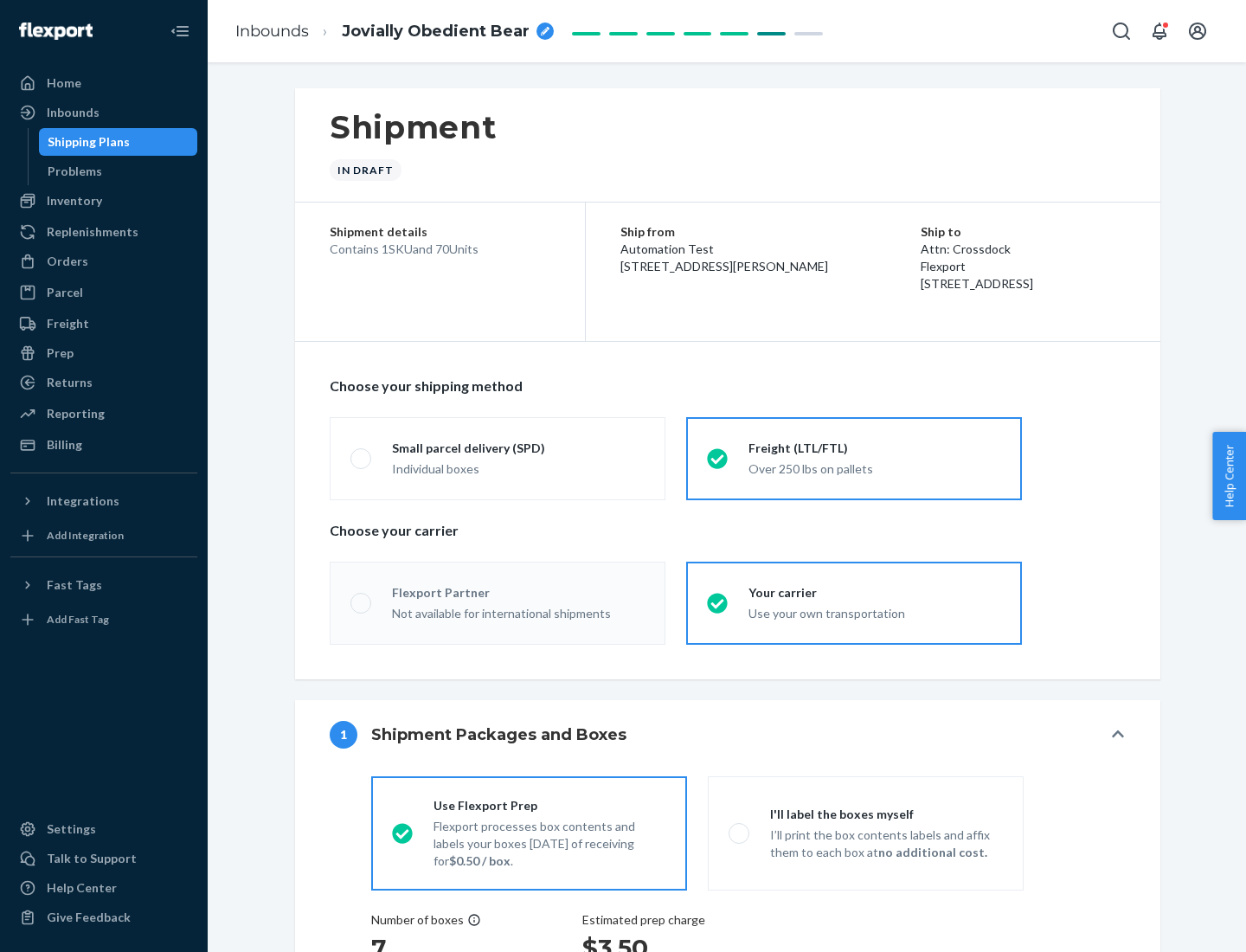
radio input "true"
radio input "false"
radio input "true"
radio input "false"
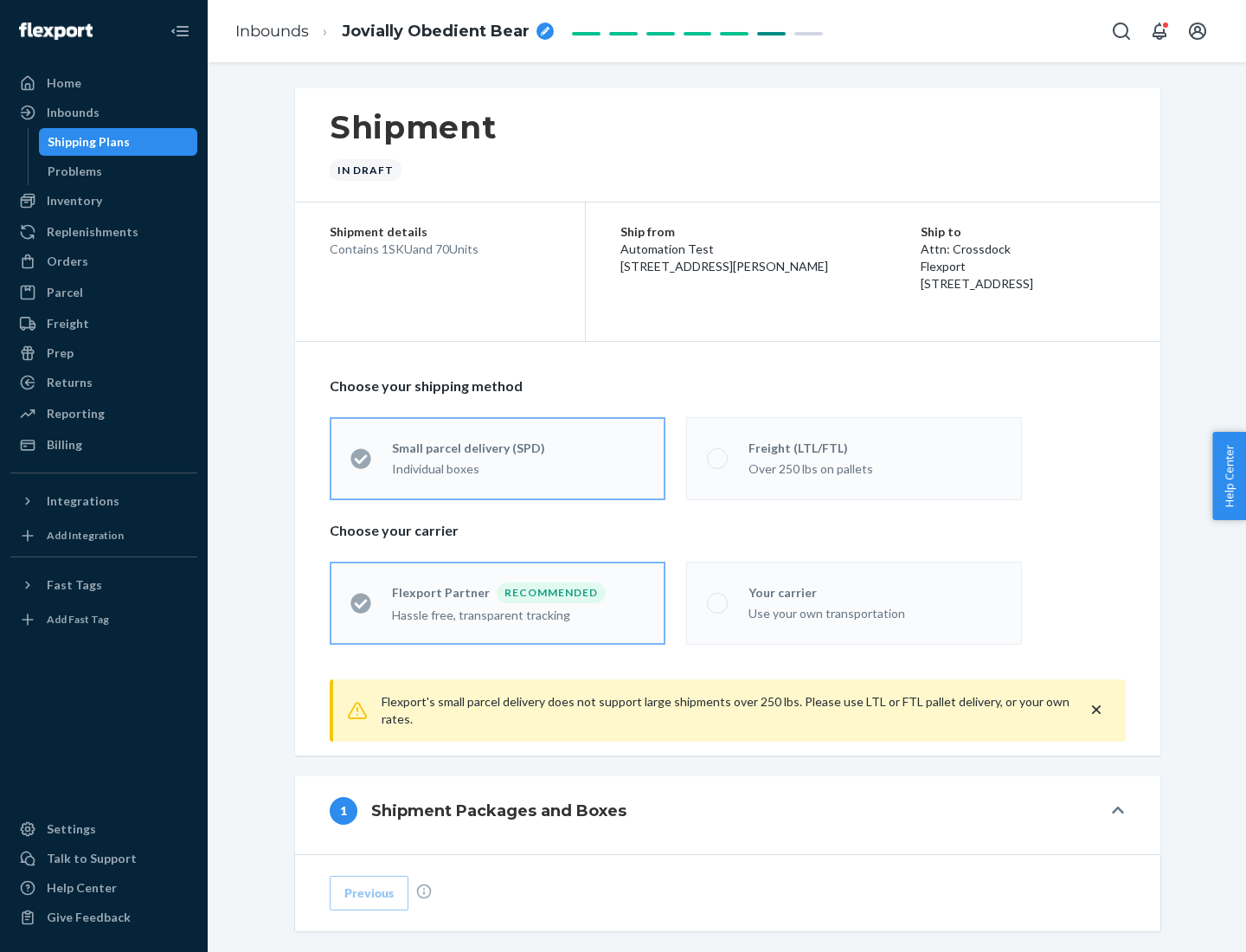
click at [854, 457] on div "Over 250 lbs on pallets" at bounding box center [875, 467] width 253 height 21
click at [718, 457] on input "Freight (LTL/FTL) Over 250 lbs on pallets" at bounding box center [712, 458] width 12 height 12
radio input "true"
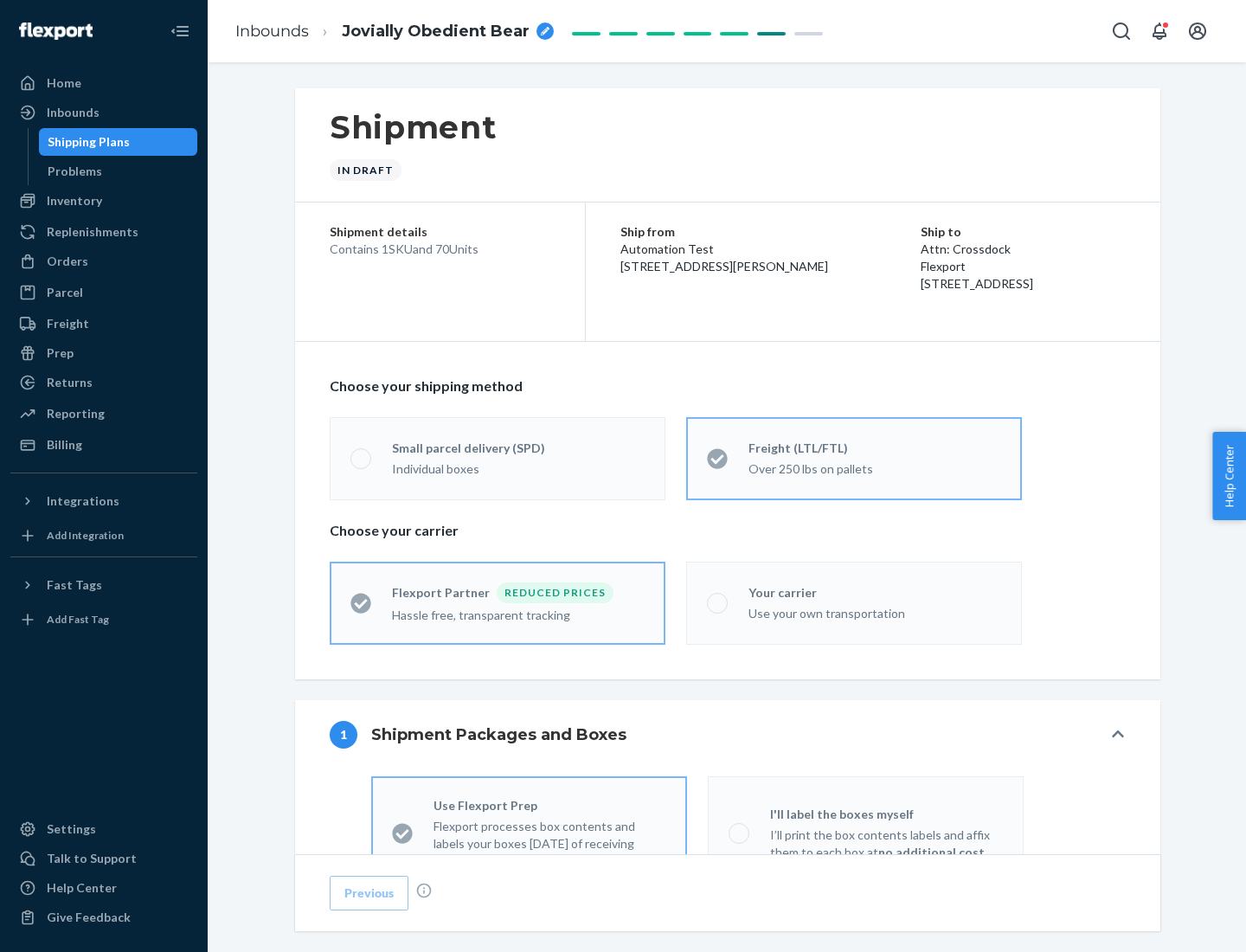
radio input "false"
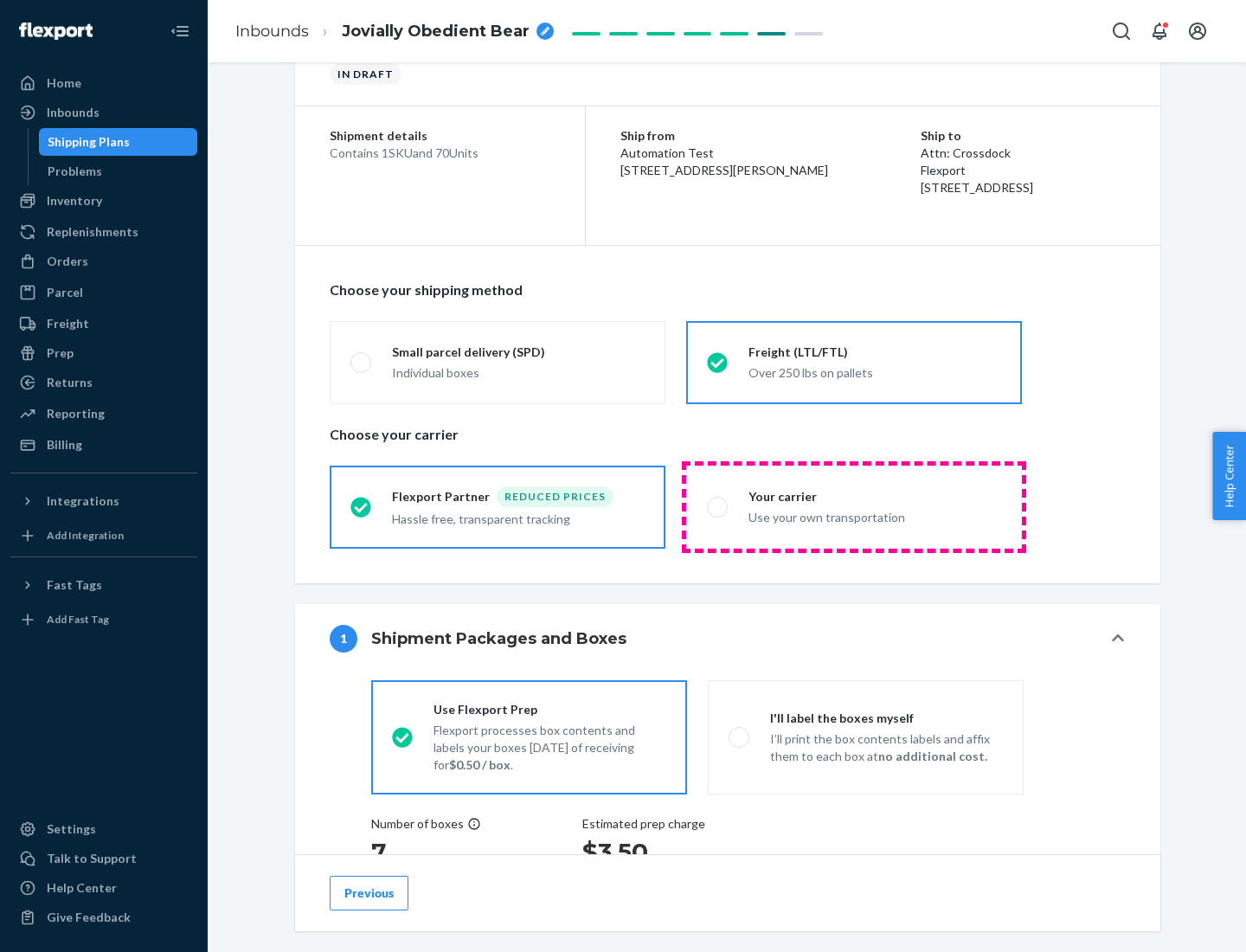
click at [854, 506] on div "Use your own transportation" at bounding box center [875, 515] width 253 height 21
click at [718, 506] on input "Your carrier Use your own transportation" at bounding box center [712, 507] width 12 height 12
radio input "true"
radio input "false"
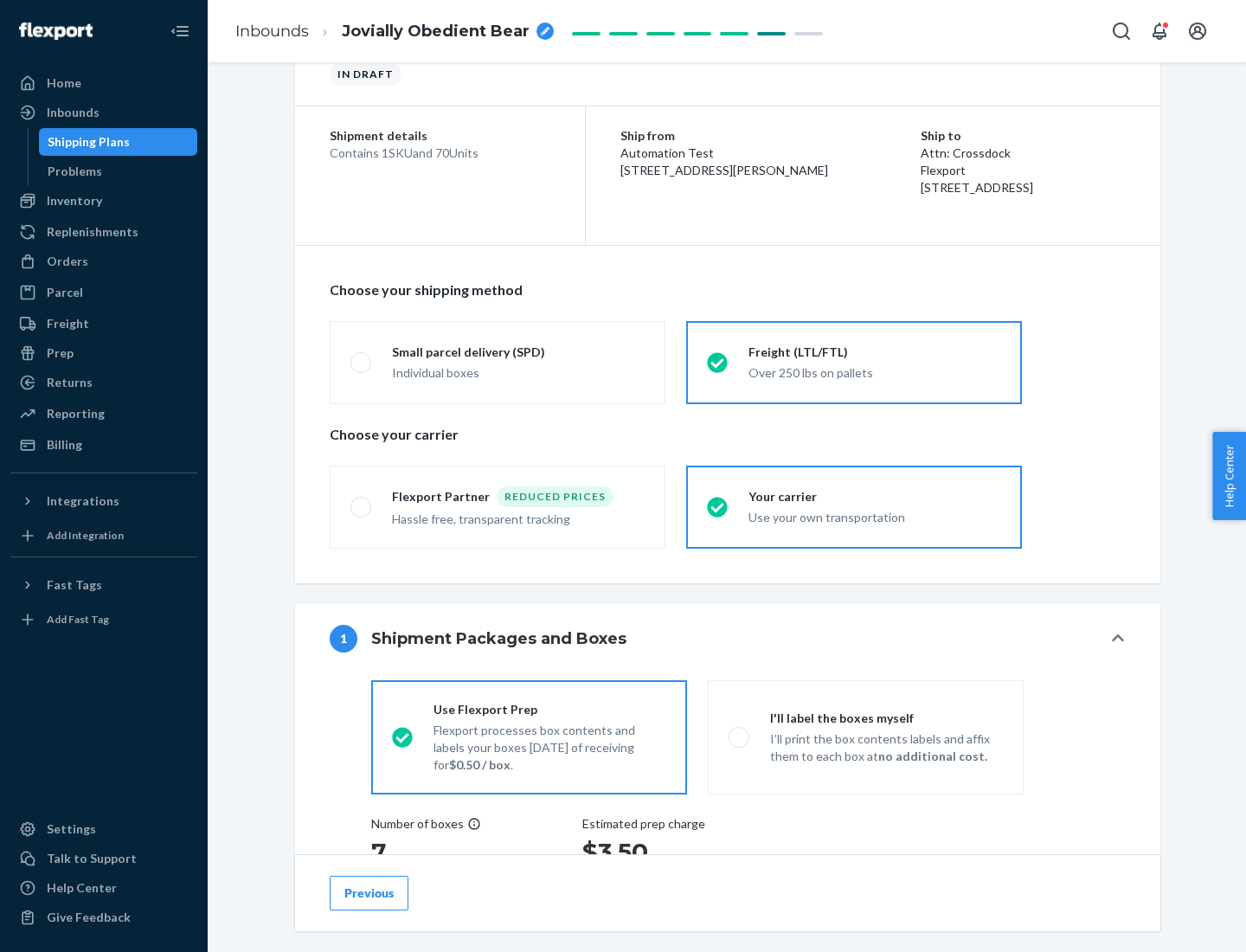
scroll to position [326, 0]
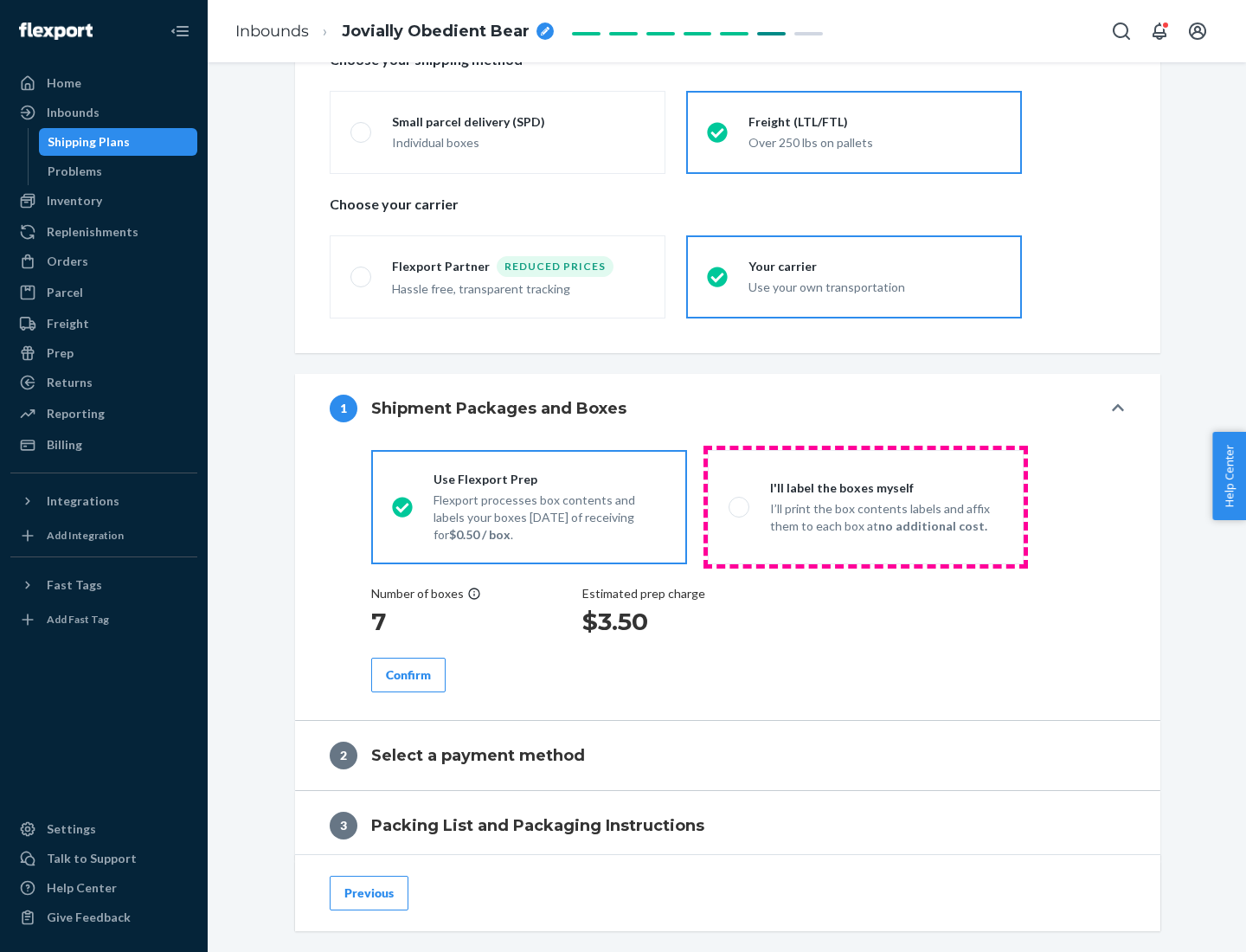
click at [866, 506] on p "I’ll print the box contents labels and affix them to each box at no additional …" at bounding box center [886, 517] width 233 height 34
click at [740, 506] on input "I'll label the boxes myself I’ll print the box contents labels and affix them t…" at bounding box center [735, 507] width 12 height 12
radio input "true"
radio input "false"
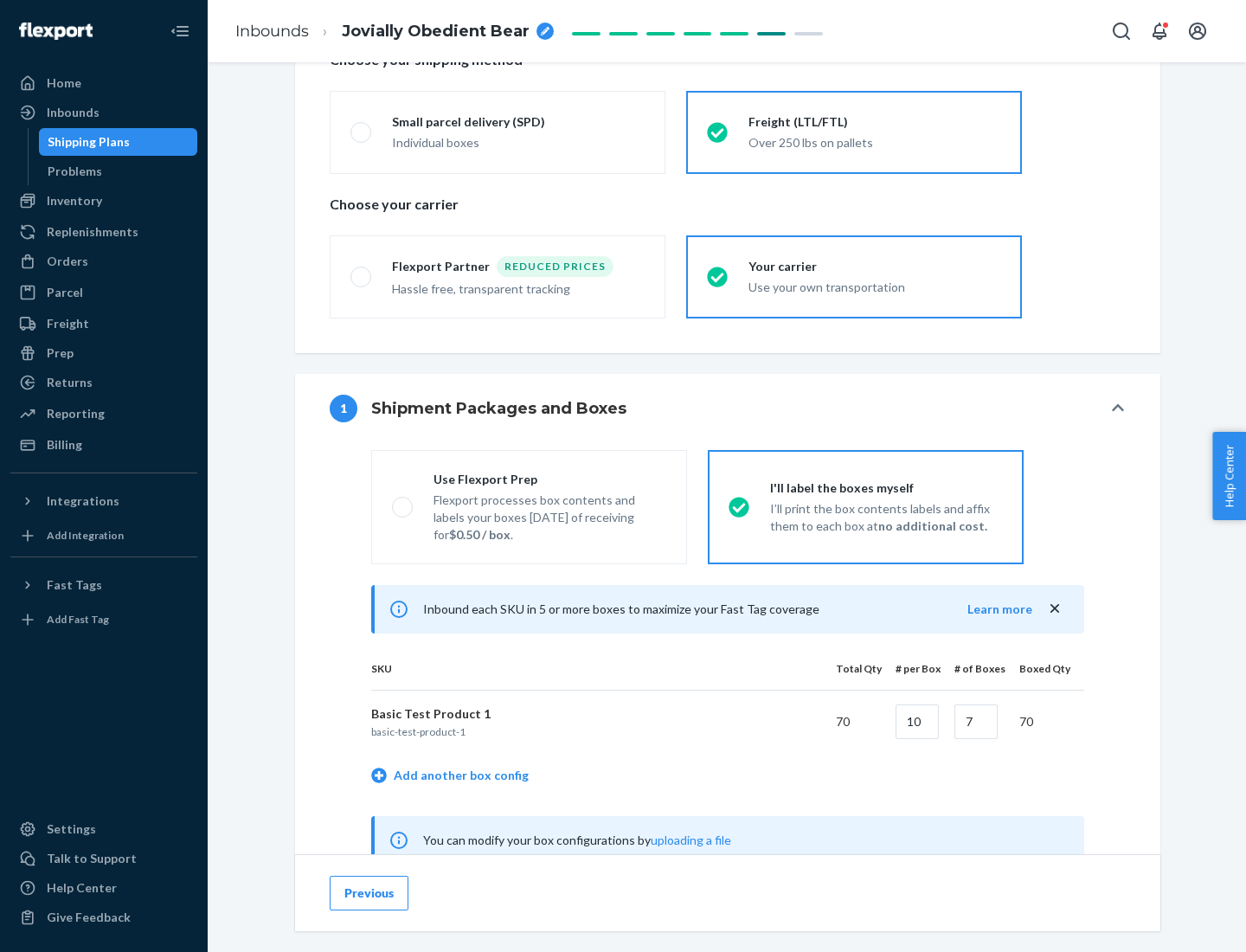
scroll to position [541, 0]
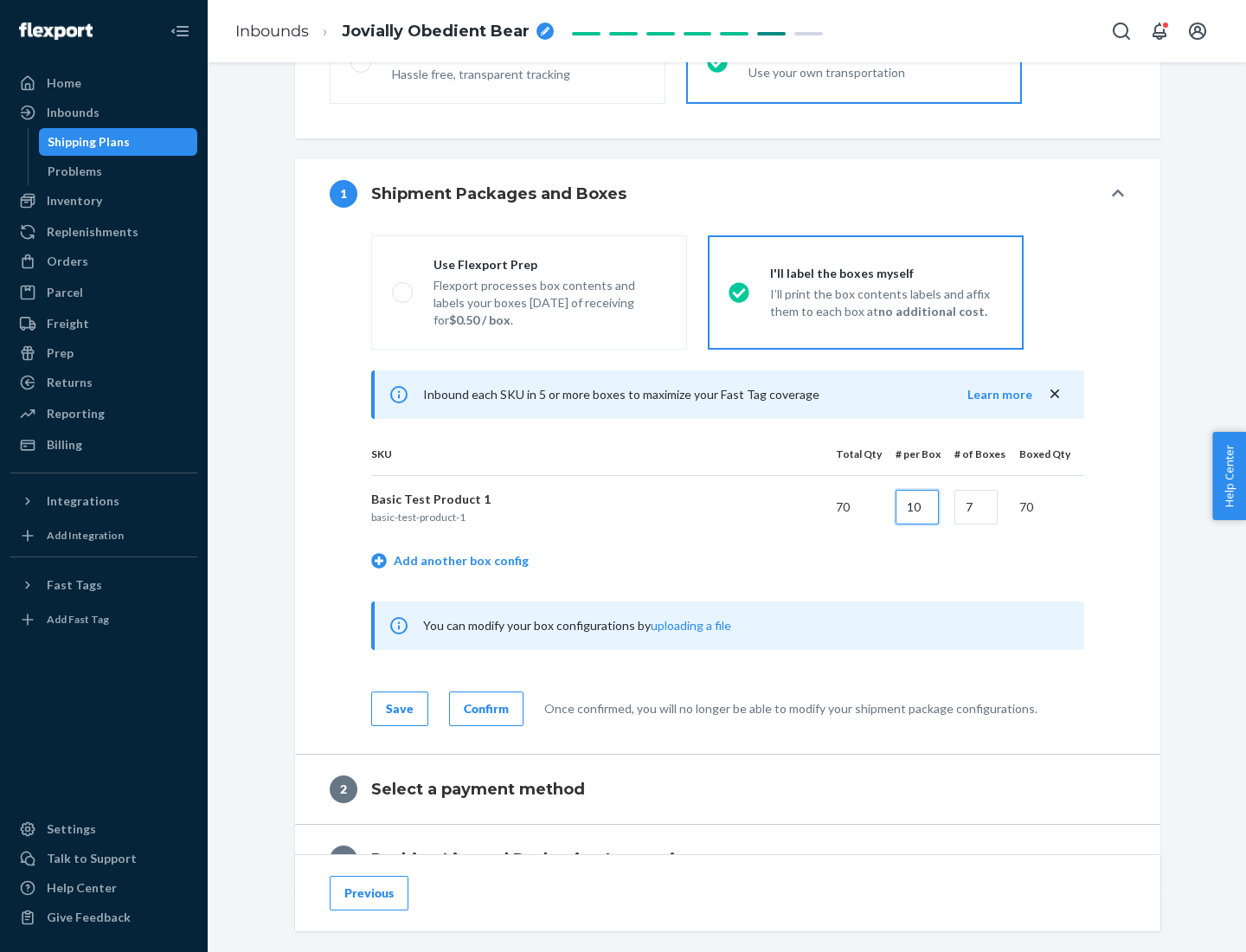
type input "10"
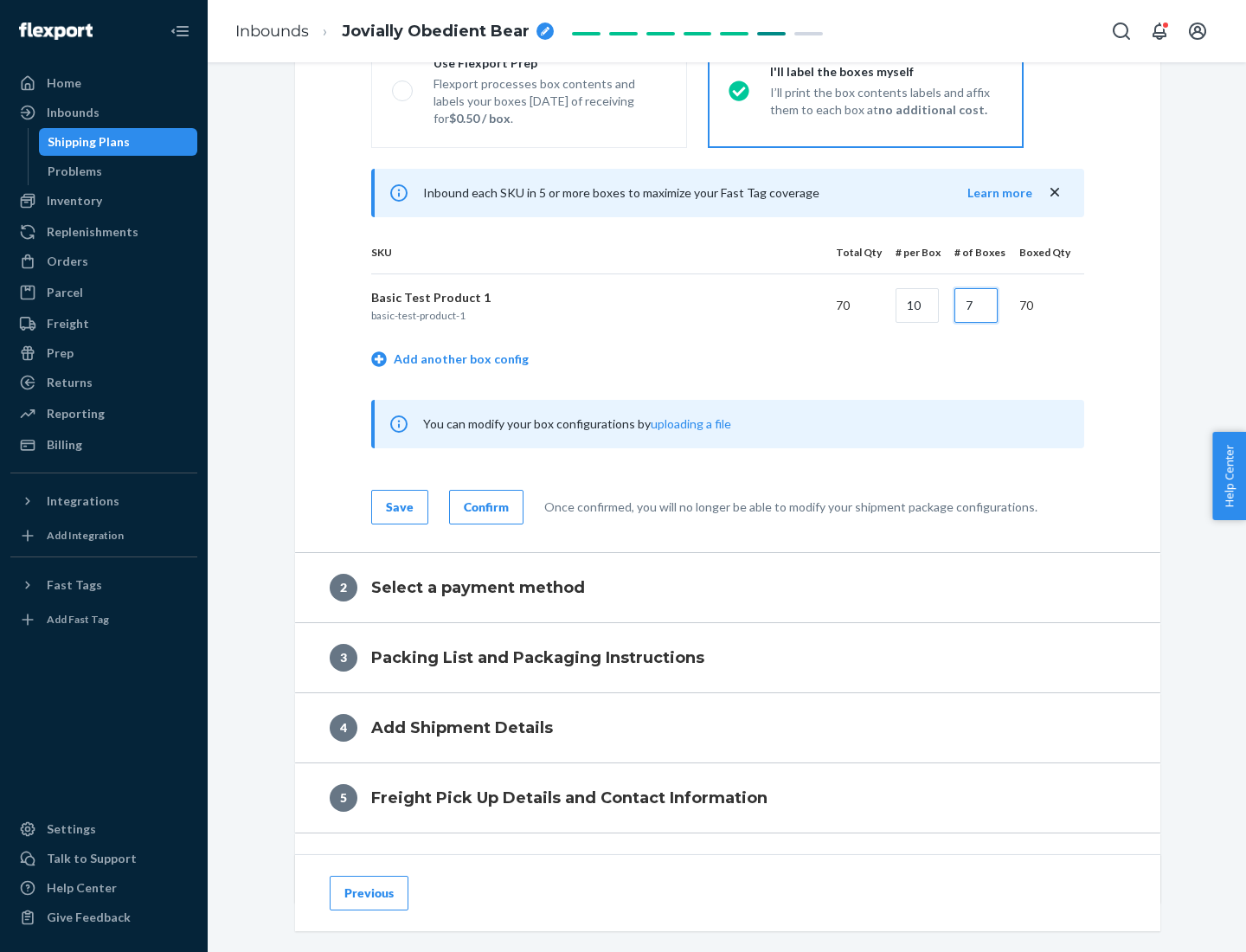
type input "7"
click at [484, 506] on div "Confirm" at bounding box center [487, 507] width 45 height 18
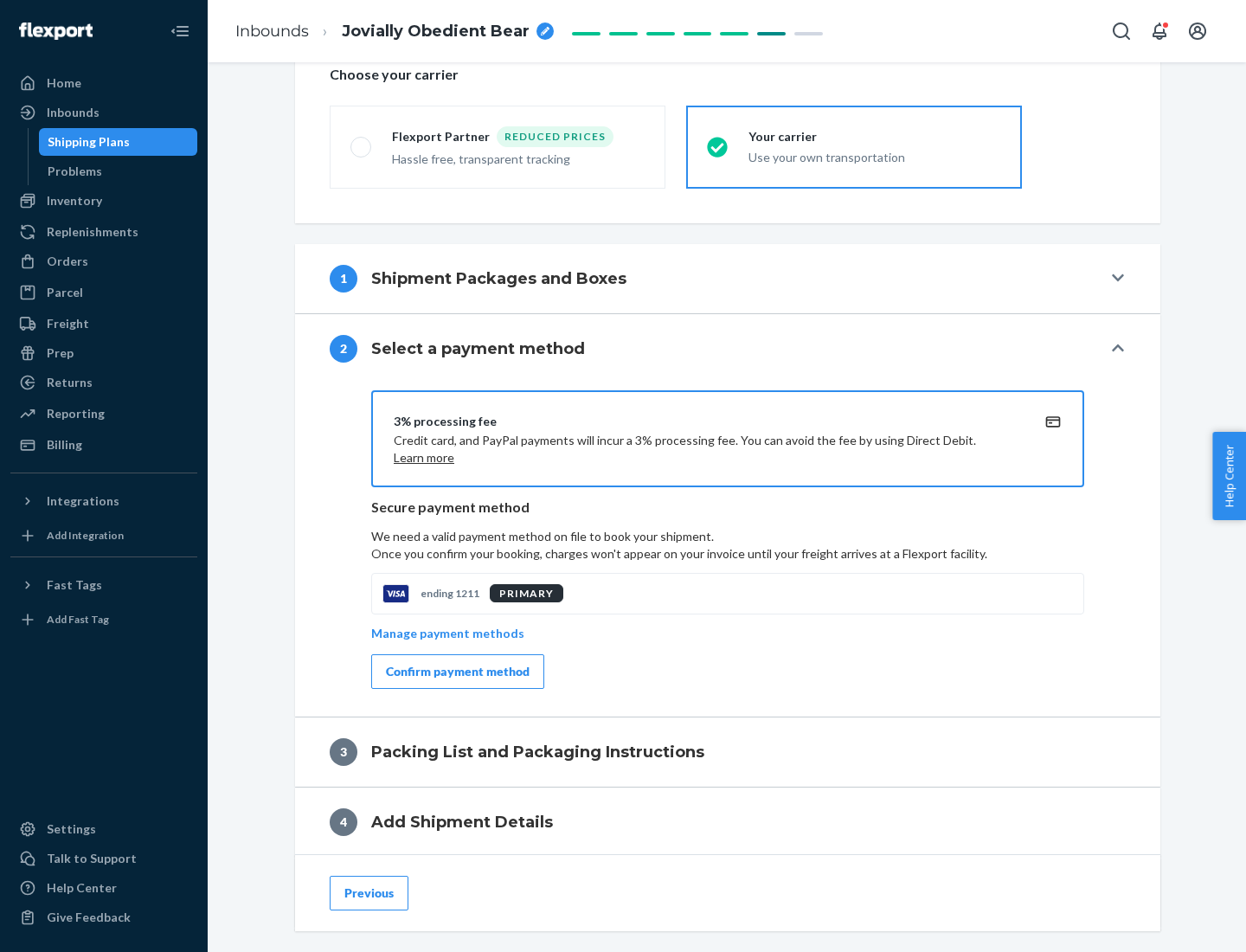
scroll to position [621, 0]
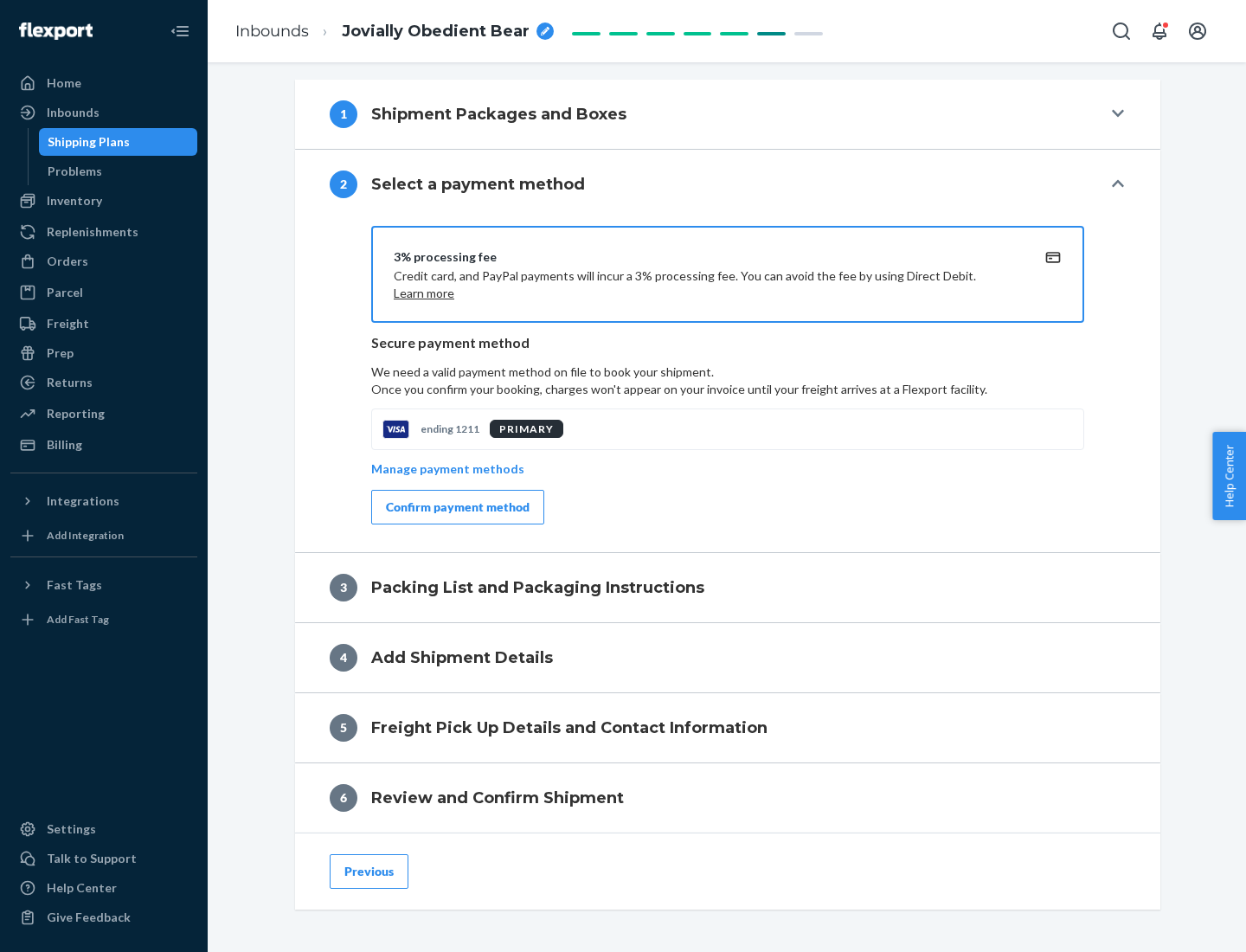
click at [456, 507] on div "Confirm payment method" at bounding box center [457, 507] width 144 height 18
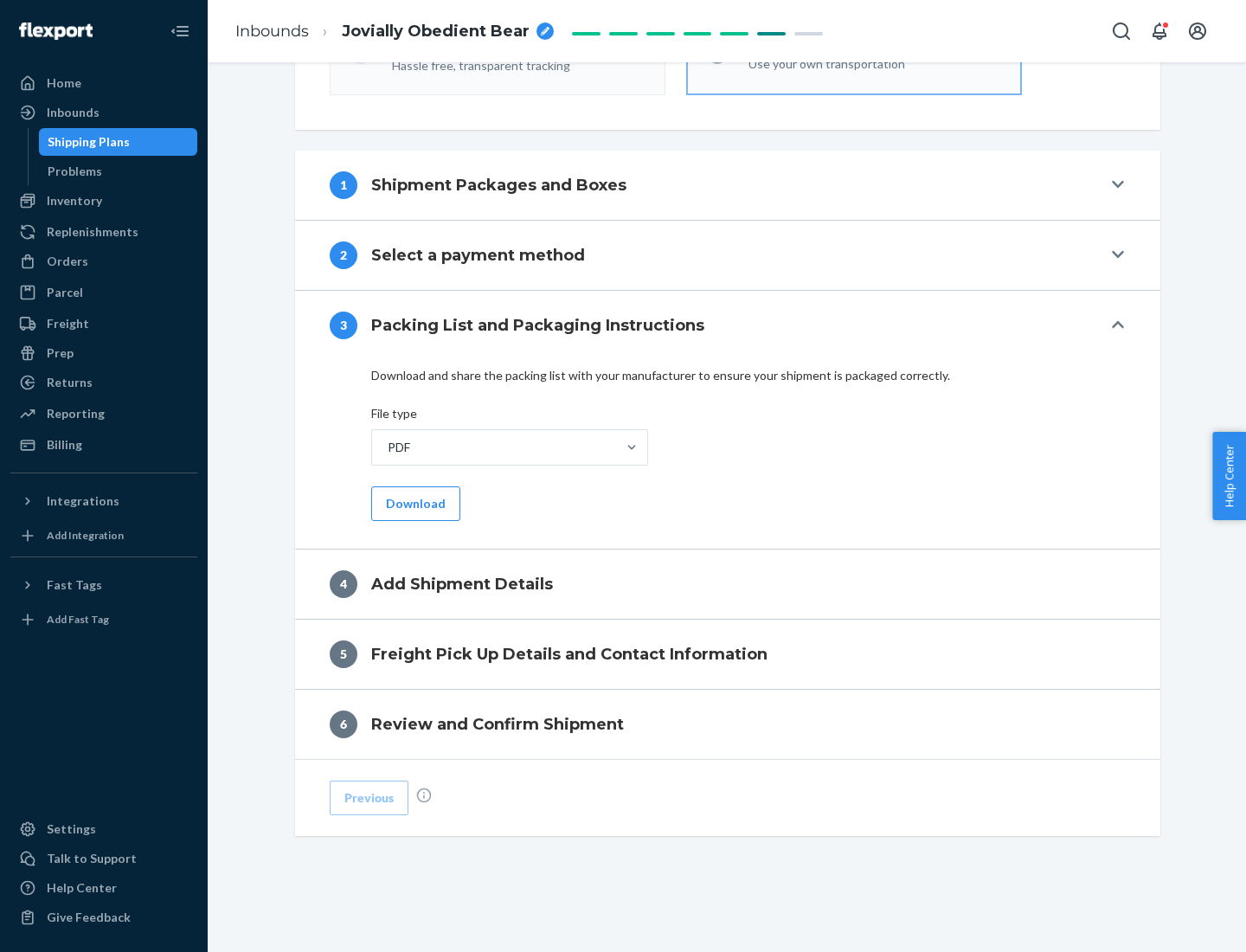
scroll to position [546, 0]
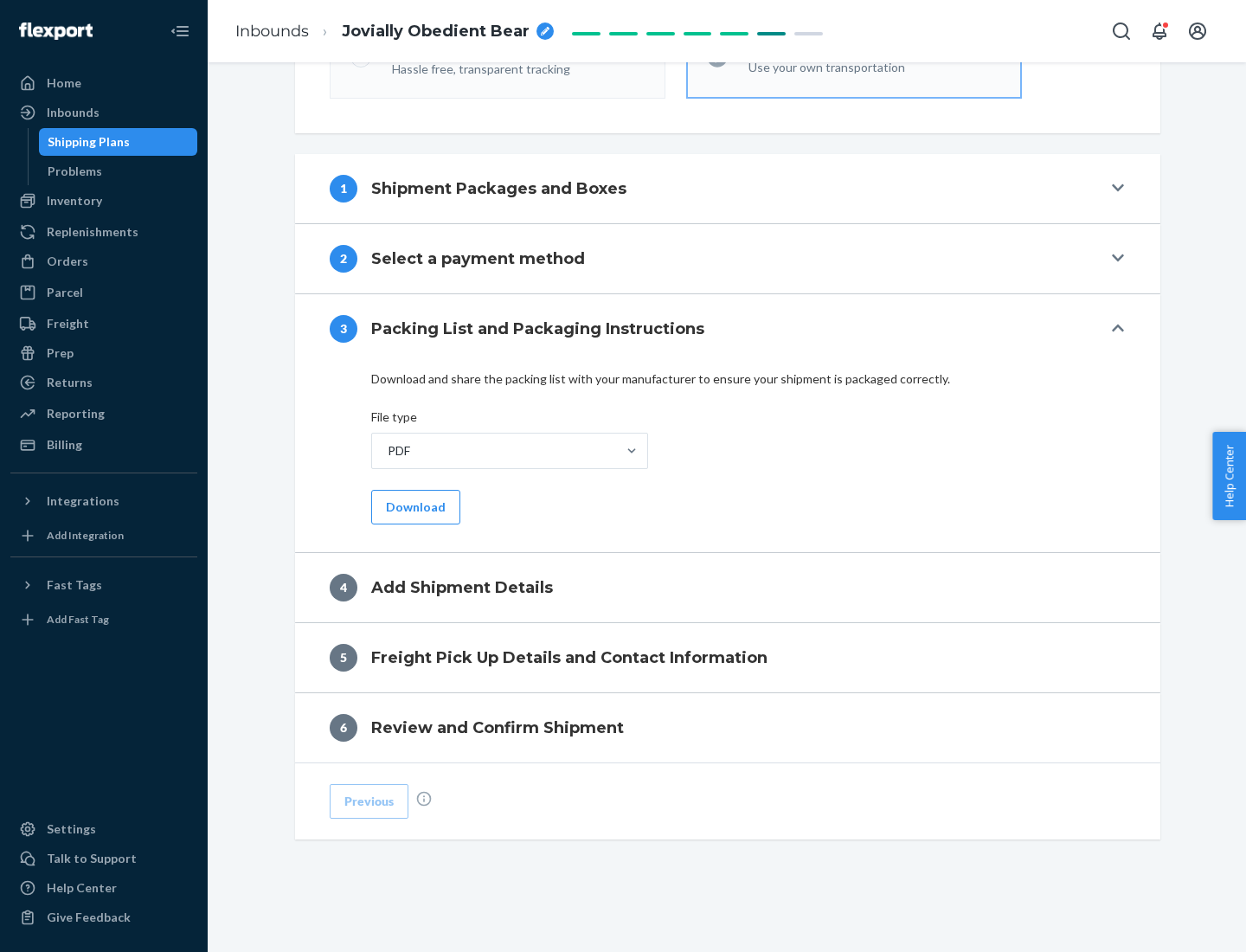
click at [413, 506] on button "Download" at bounding box center [415, 506] width 89 height 34
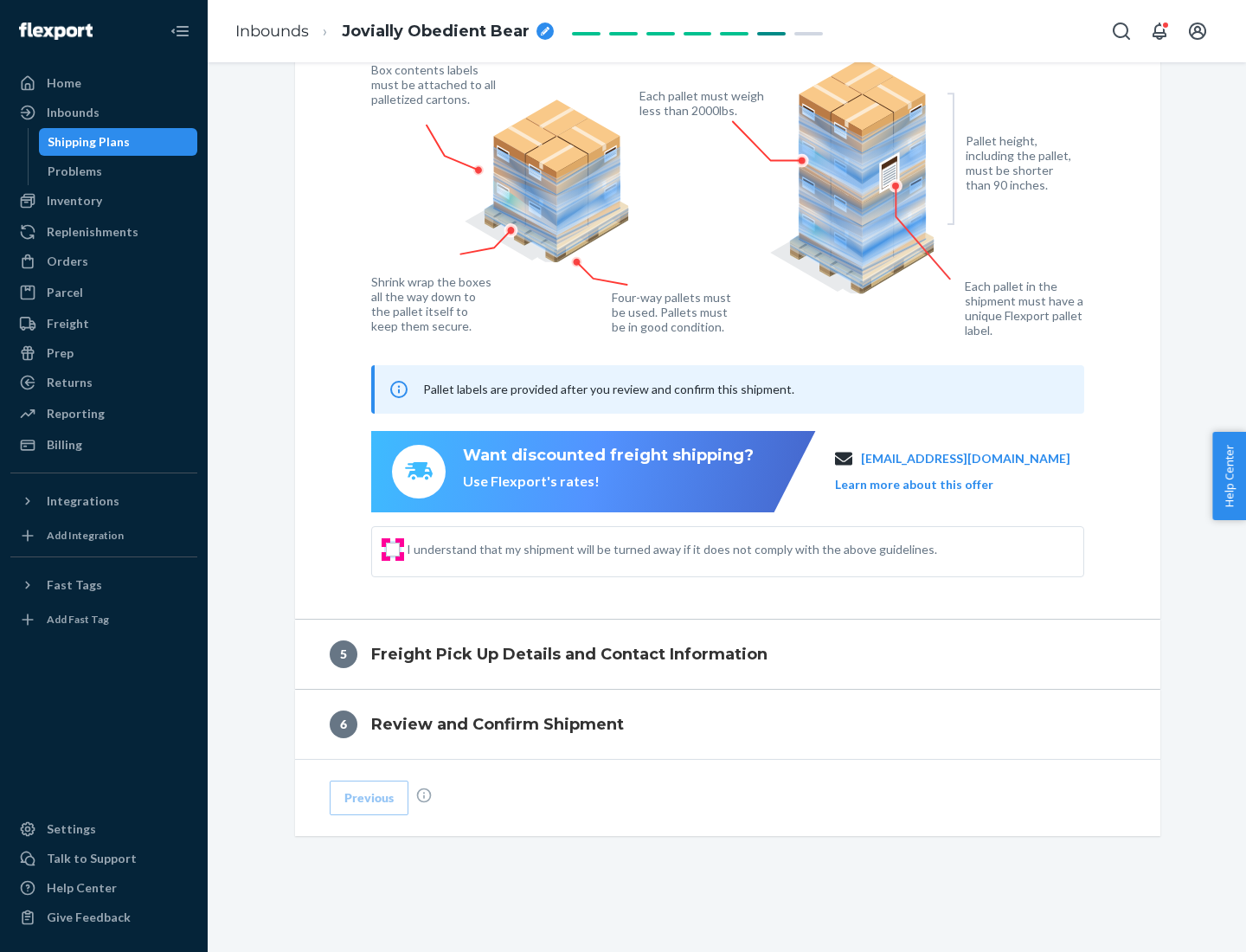
click at [393, 548] on input "I understand that my shipment will be turned away if it does not comply with th…" at bounding box center [393, 549] width 14 height 14
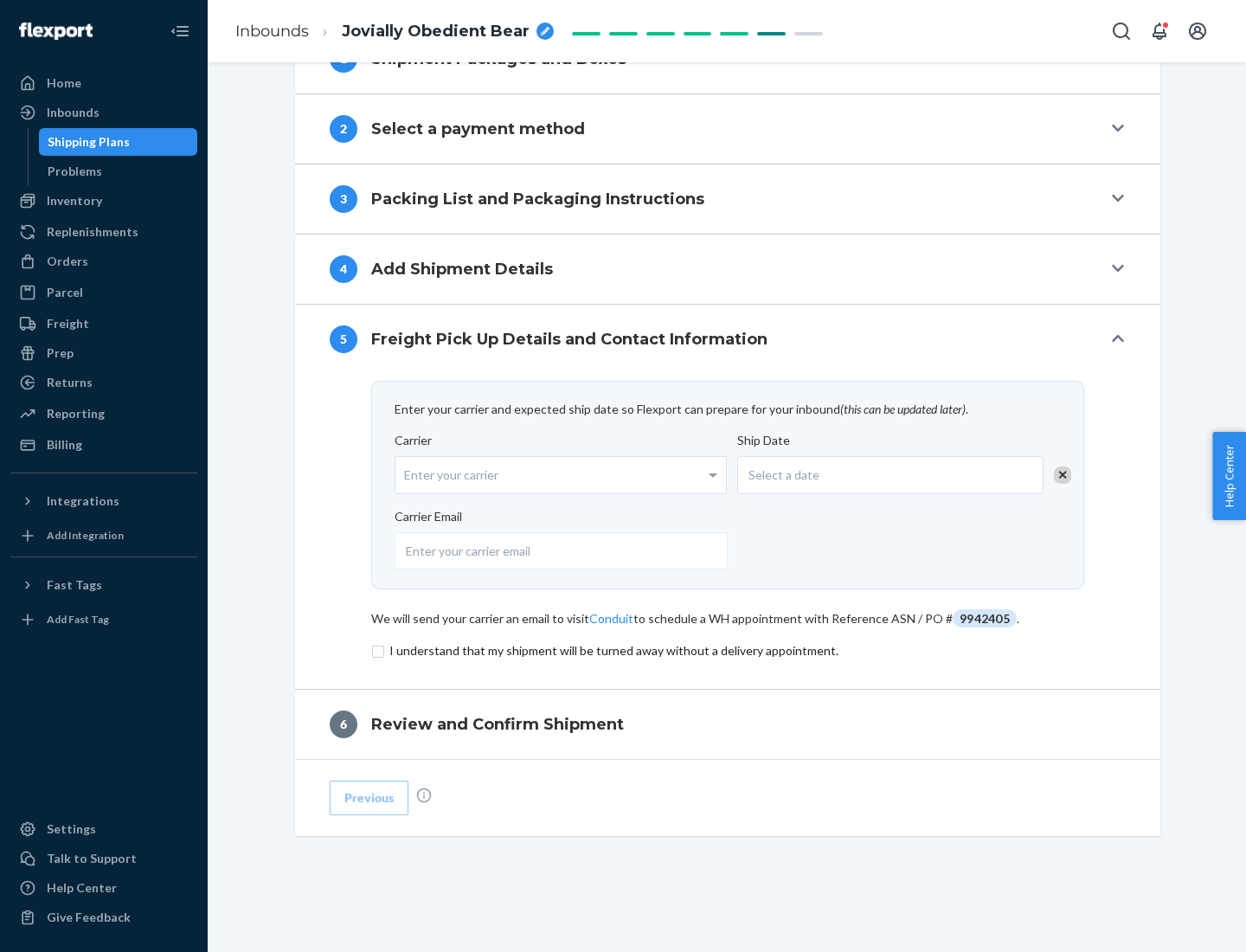
click at [728, 650] on input "checkbox" at bounding box center [728, 650] width 713 height 21
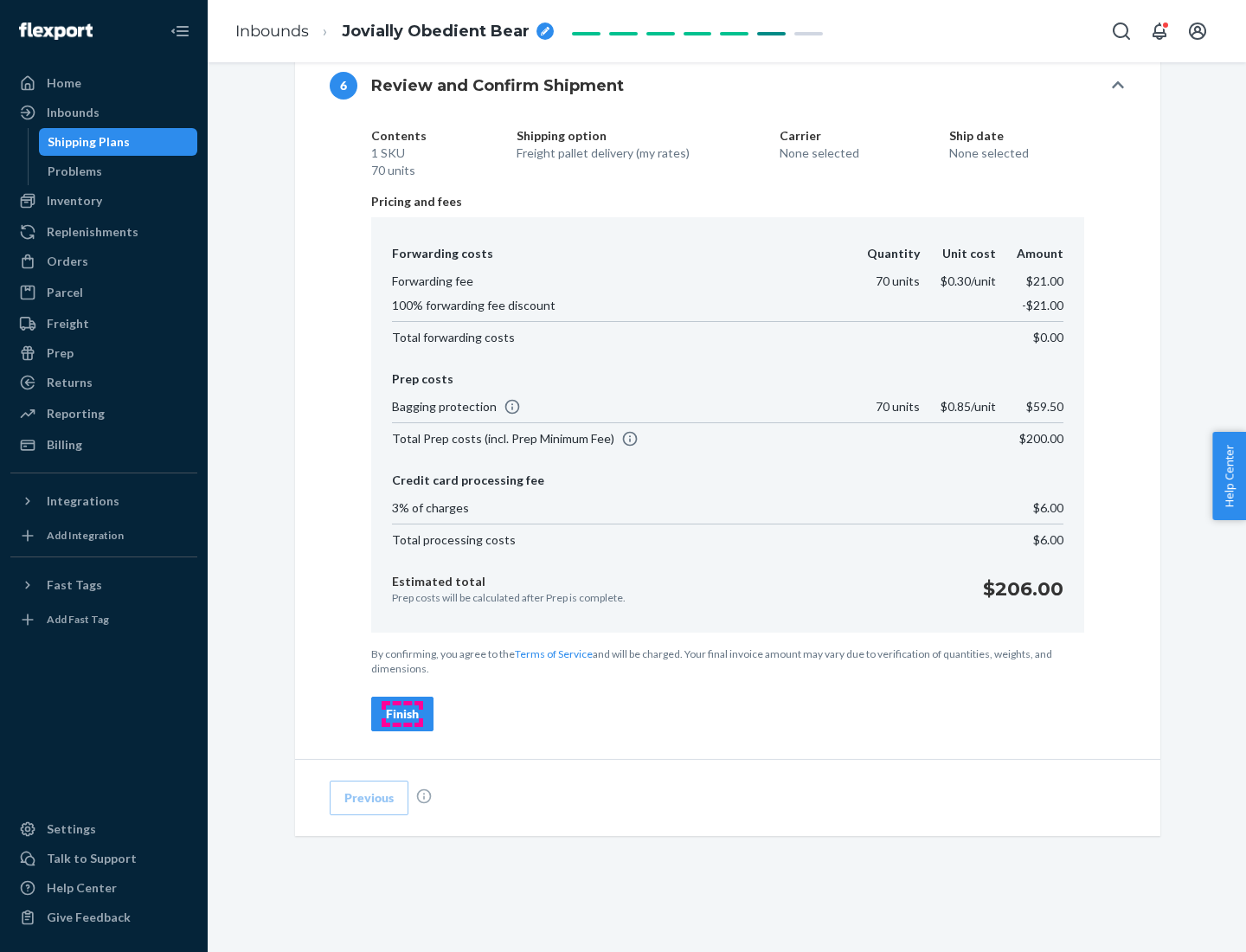
click at [403, 714] on div "Finish" at bounding box center [403, 714] width 33 height 18
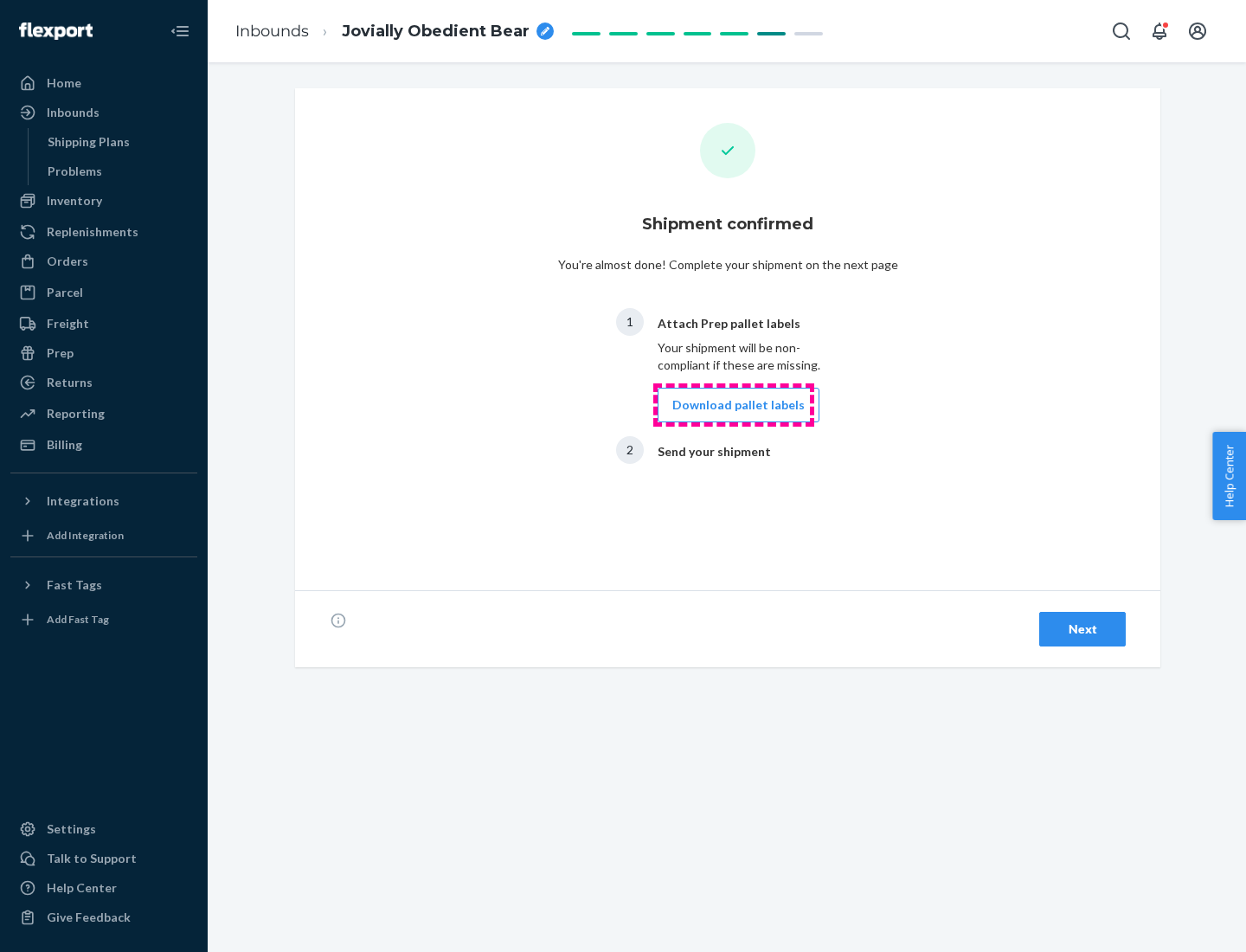
click at [734, 405] on button "Download pallet labels" at bounding box center [739, 405] width 162 height 34
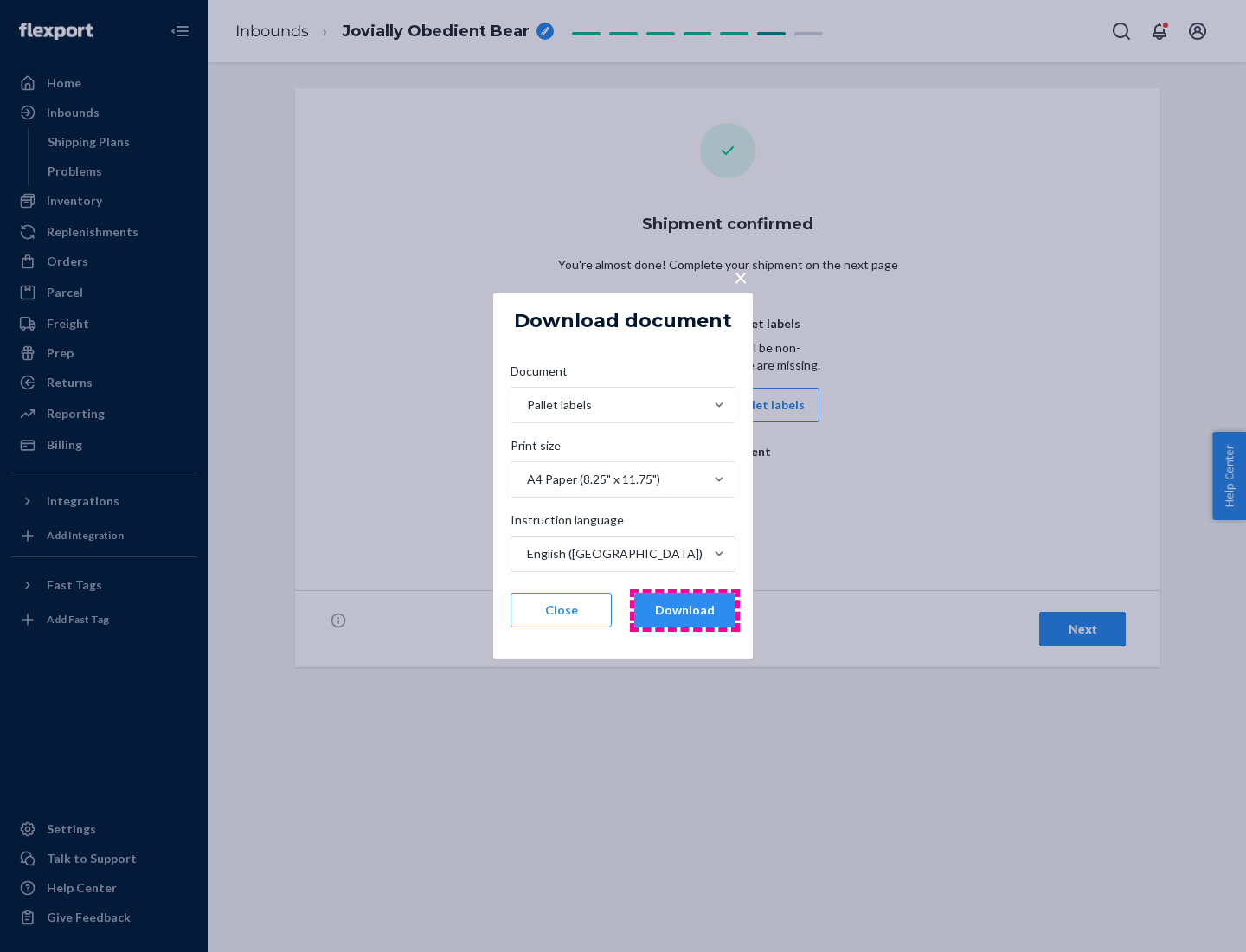
click at [684, 610] on button "Download" at bounding box center [685, 610] width 102 height 34
click at [740, 276] on span "×" at bounding box center [741, 277] width 14 height 29
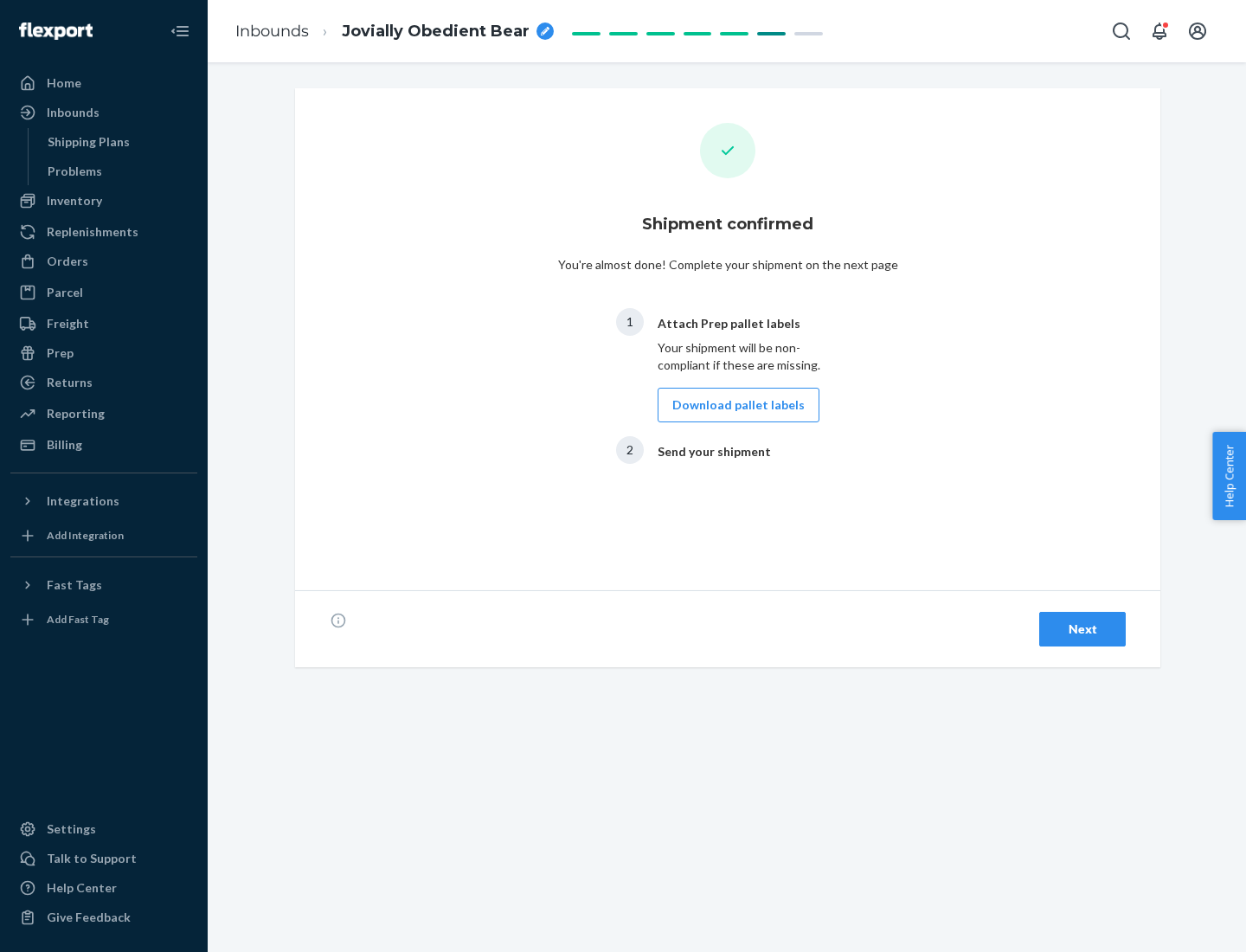
click at [1083, 629] on div "Next" at bounding box center [1083, 629] width 57 height 18
